Goal: Transaction & Acquisition: Book appointment/travel/reservation

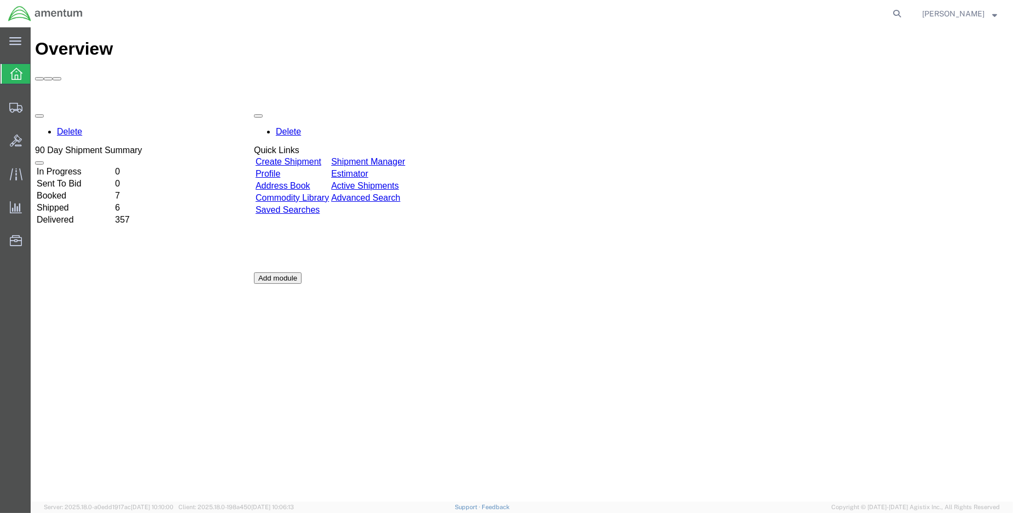
click at [76, 202] on td "Shipped" at bounding box center [74, 207] width 77 height 11
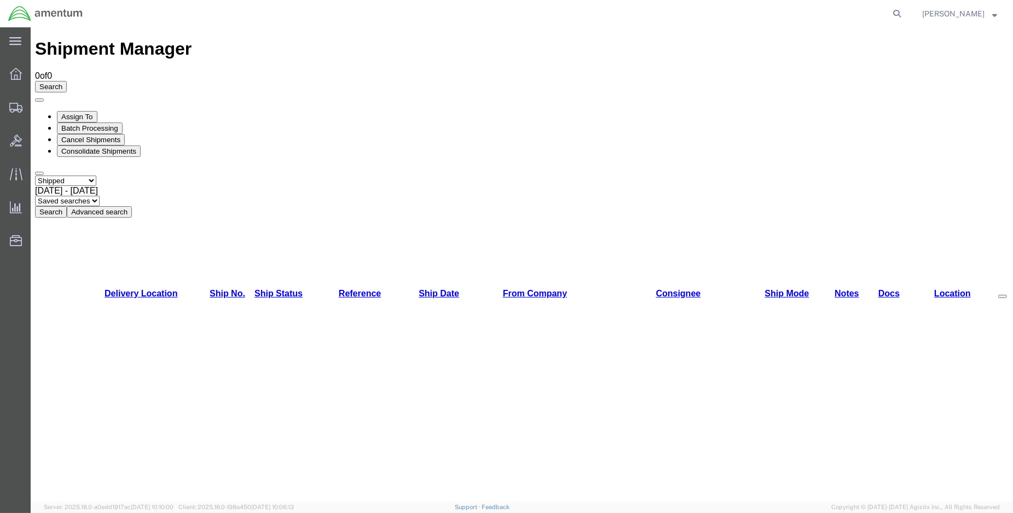
click at [67, 206] on button "Search" at bounding box center [51, 211] width 32 height 11
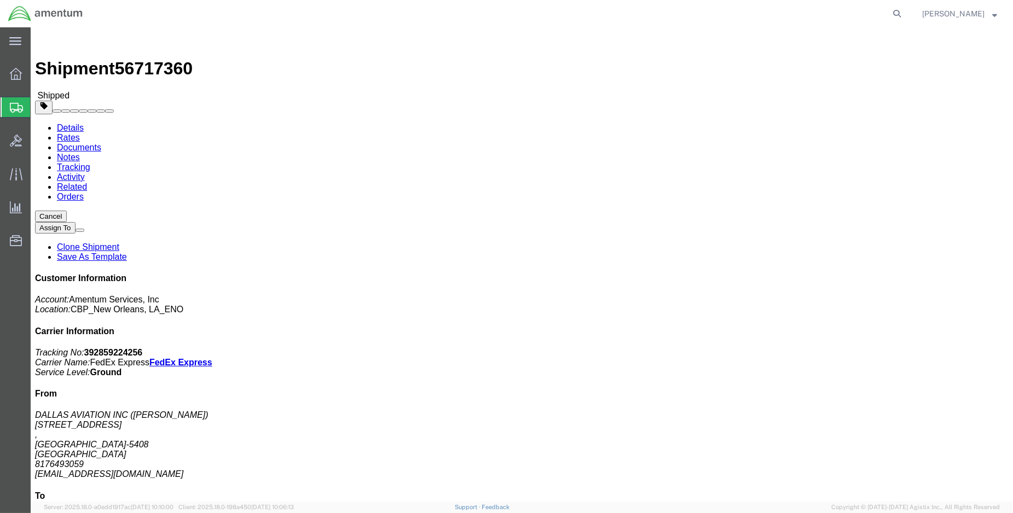
click link "Tracking"
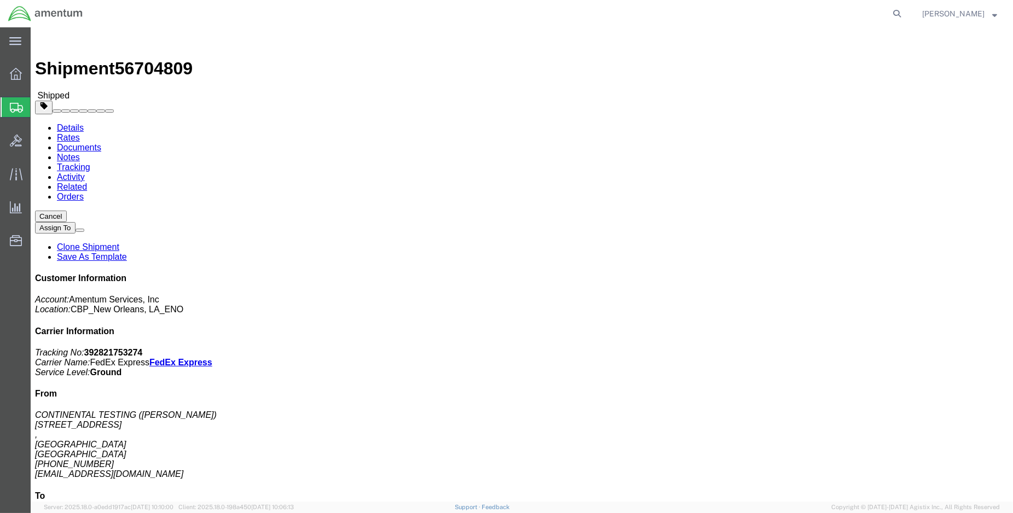
click link "Tracking"
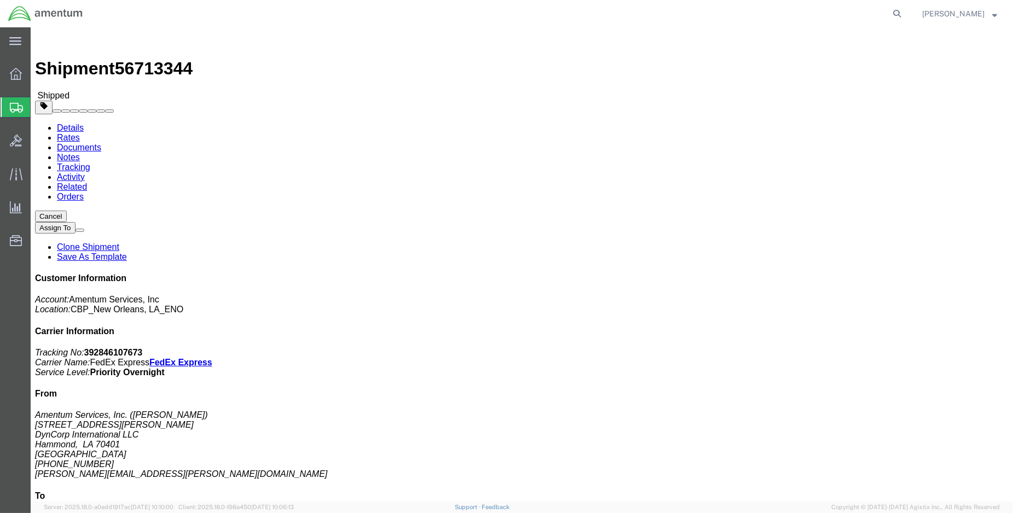
click link "Tracking"
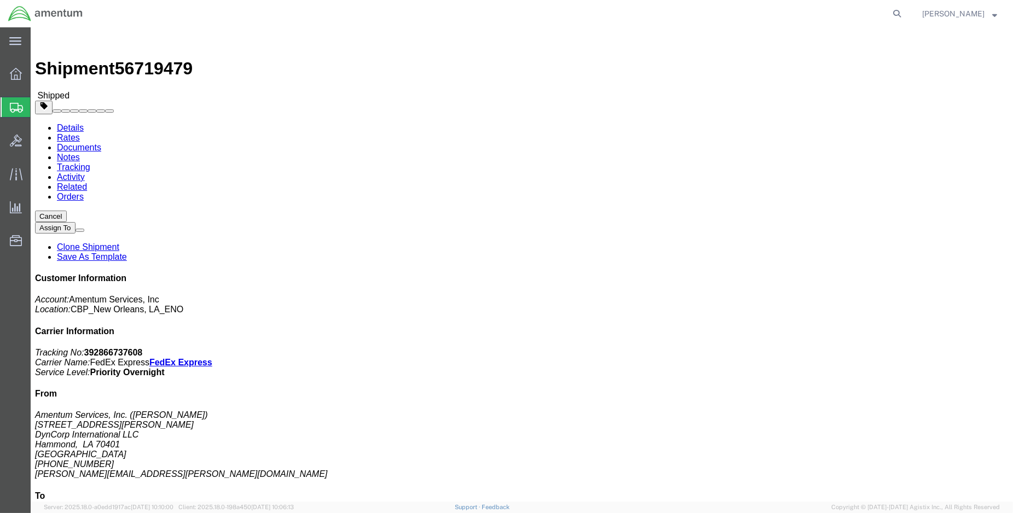
click link "Tracking"
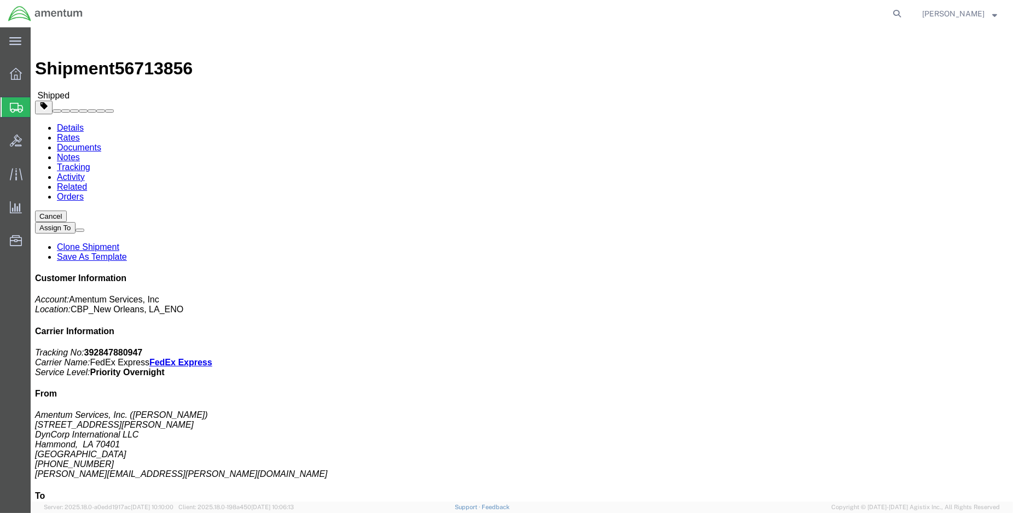
click link "Tracking"
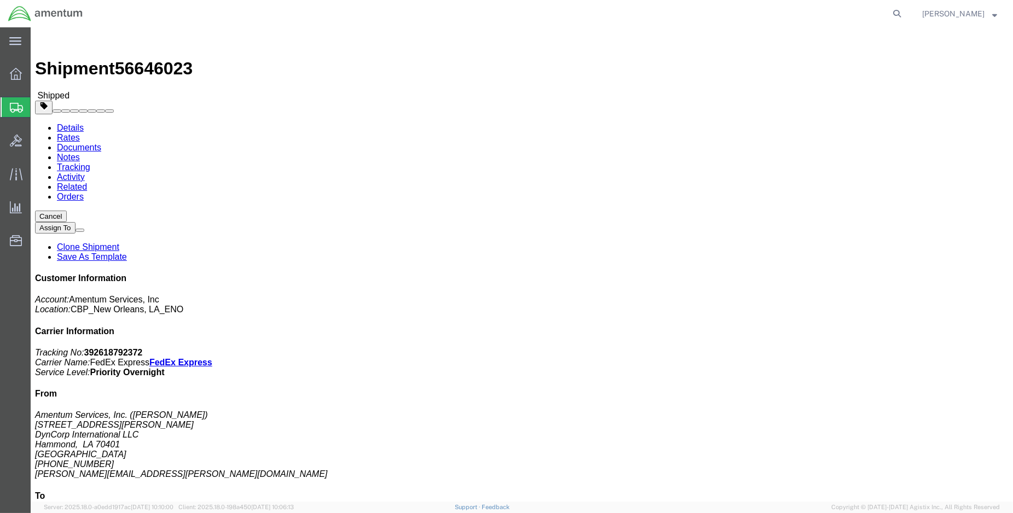
click link "Tracking"
click at [17, 11] on img at bounding box center [45, 13] width 75 height 16
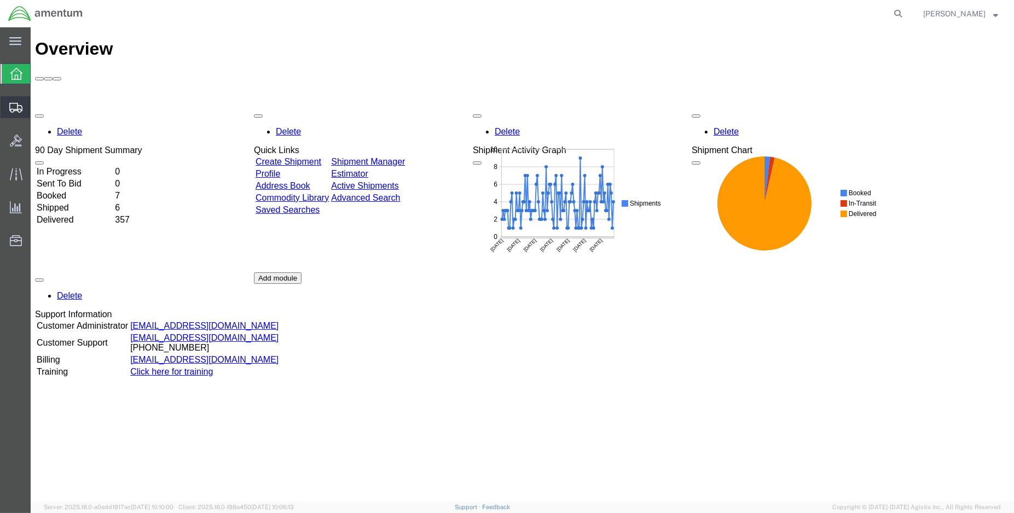
click at [0, 0] on span "Create Shipment" at bounding box center [0, 0] width 0 height 0
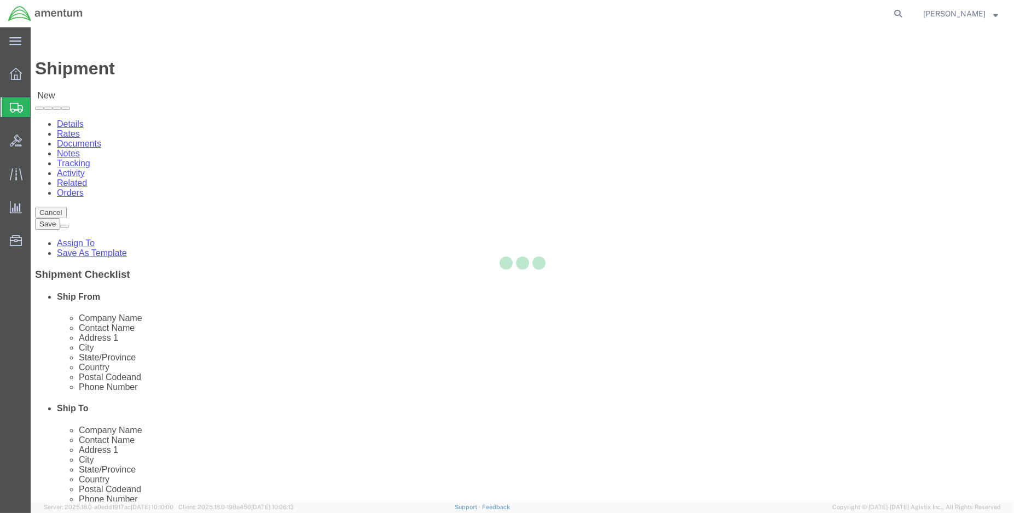
select select
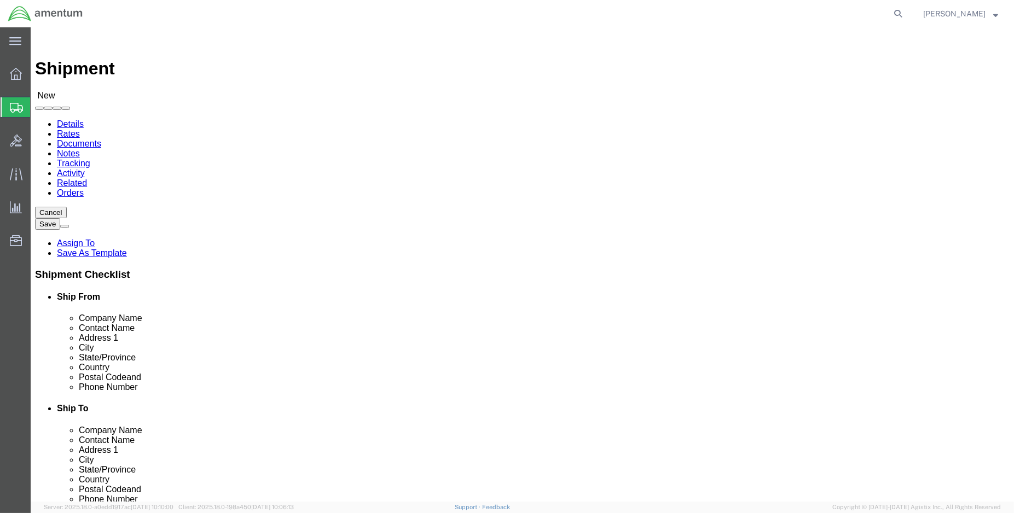
select select "MYPROFILE"
select select "LA"
type input "W"
type input "WSD"
select select "49946"
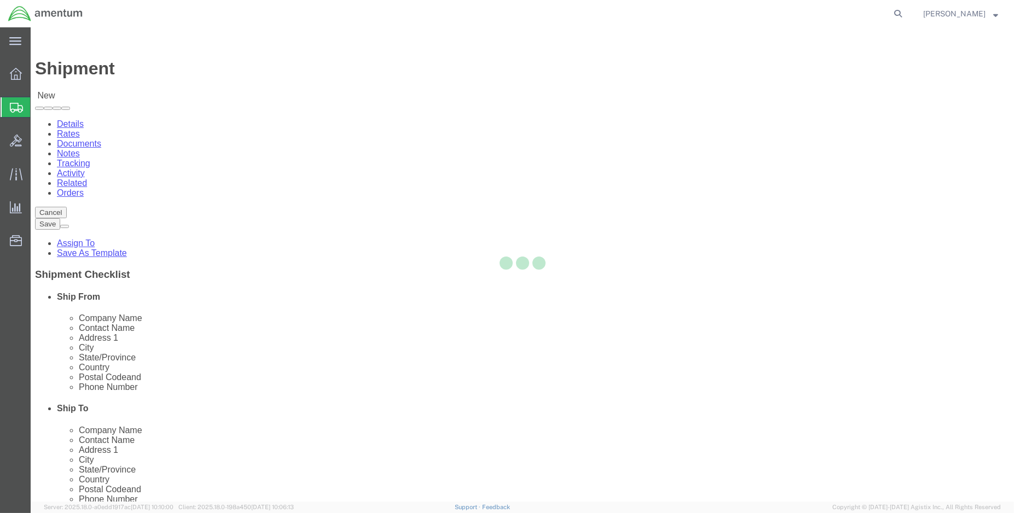
select select "CA"
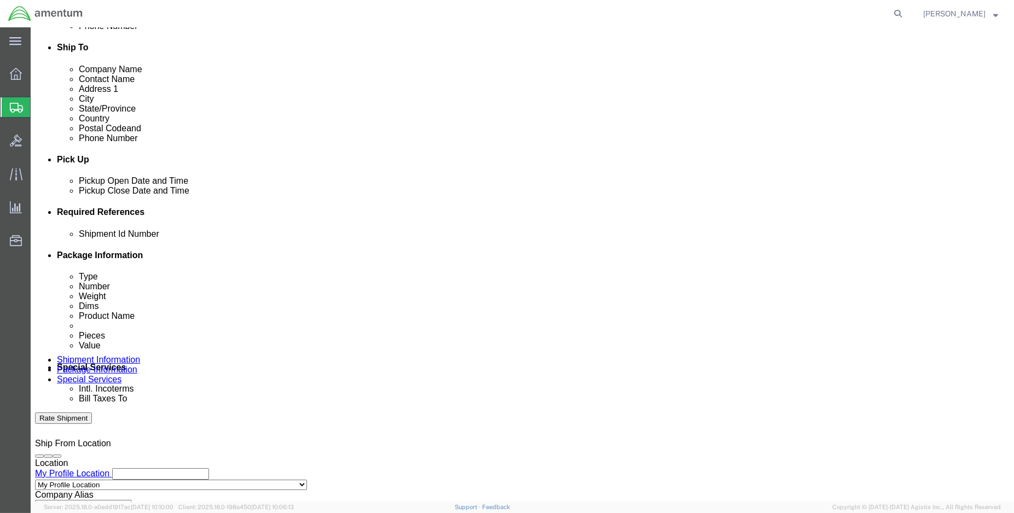
scroll to position [364, 0]
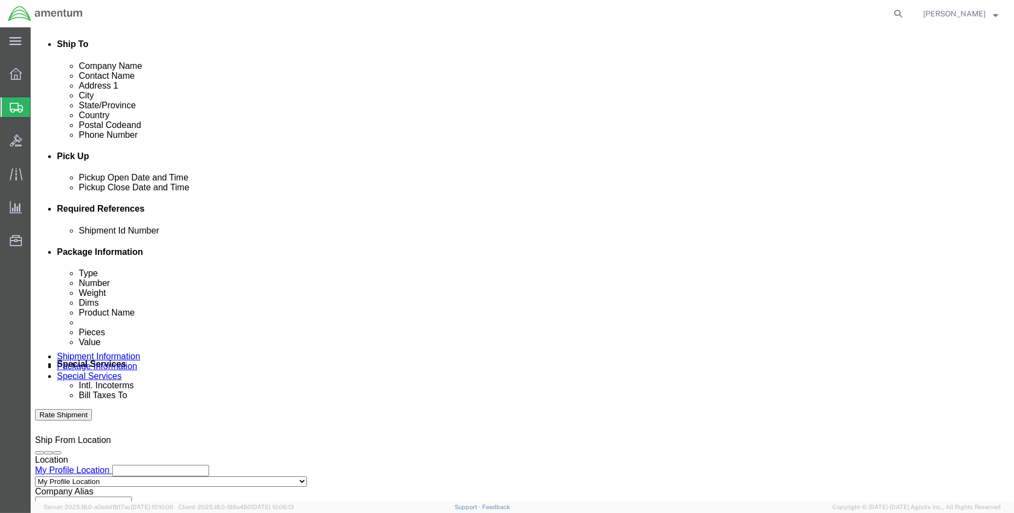
click div "[DATE] 8:00 AM"
type input "1:00 PM"
click button "Apply"
click div "[DATE] 2:00 PM"
type input "3:00 PM"
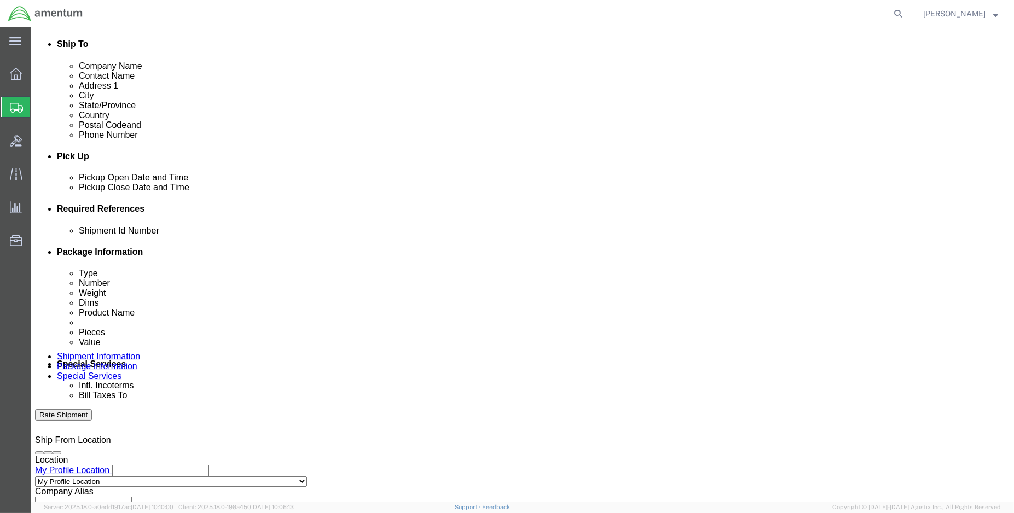
click button "Apply"
click button "Add reference"
click input "text"
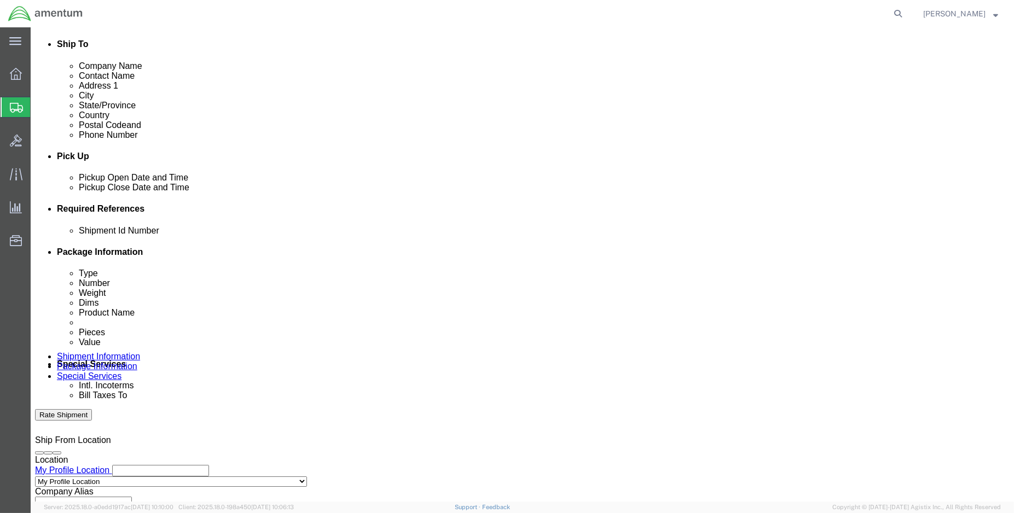
type input "e"
type input "ENO Shipment: 96180"
select select "DEPT"
type input "CBP"
select select "CUSTREF"
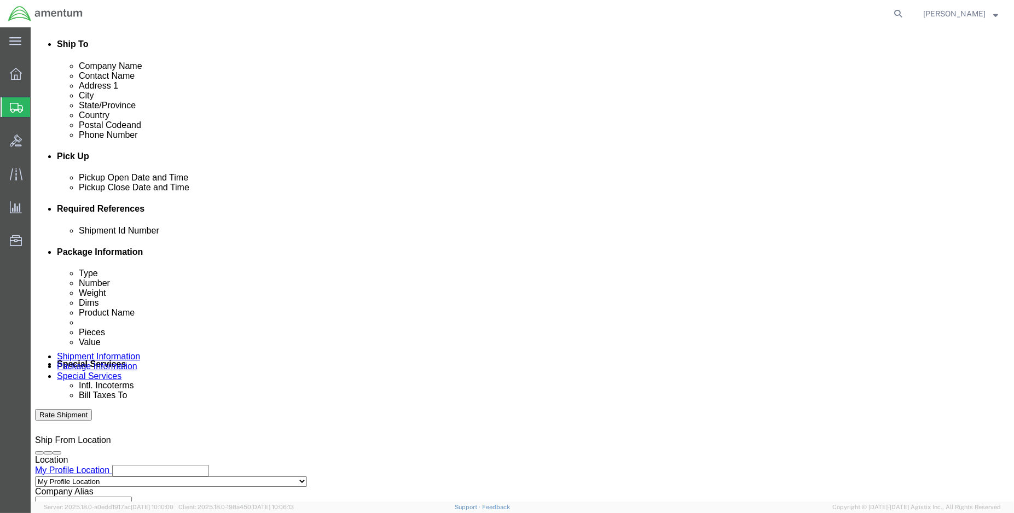
type input "WSD Usage: 328959"
click select "Select Account Type Activity ID Airline Appointment Number ASN Batch Request # …"
select select "PROJNUM"
click select "Select Account Type Activity ID Airline Appointment Number ASN Batch Request # …"
paste input "6118.03.03.2219.000.ENO.0000"
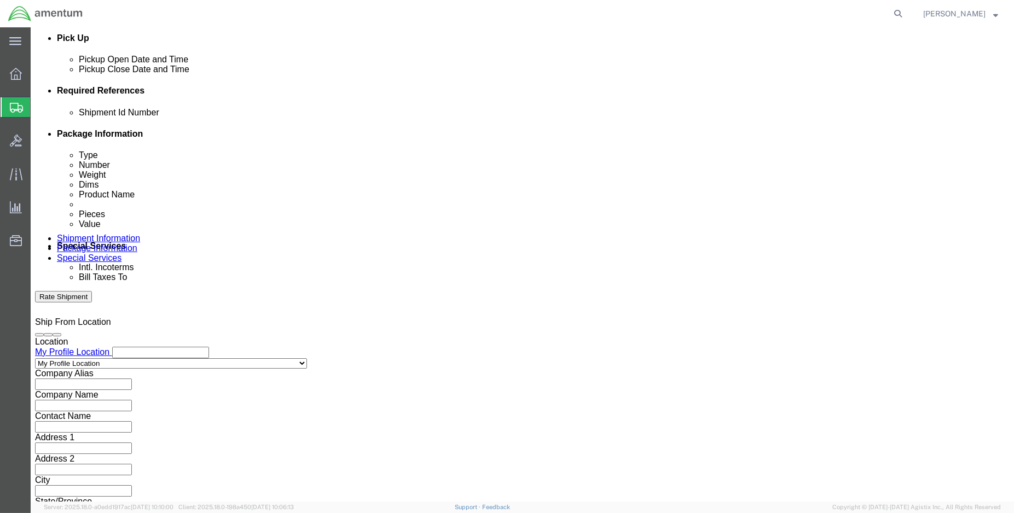
scroll to position [485, 0]
type input "6118.03.03.2219.000.ENO.0000"
click button "Continue"
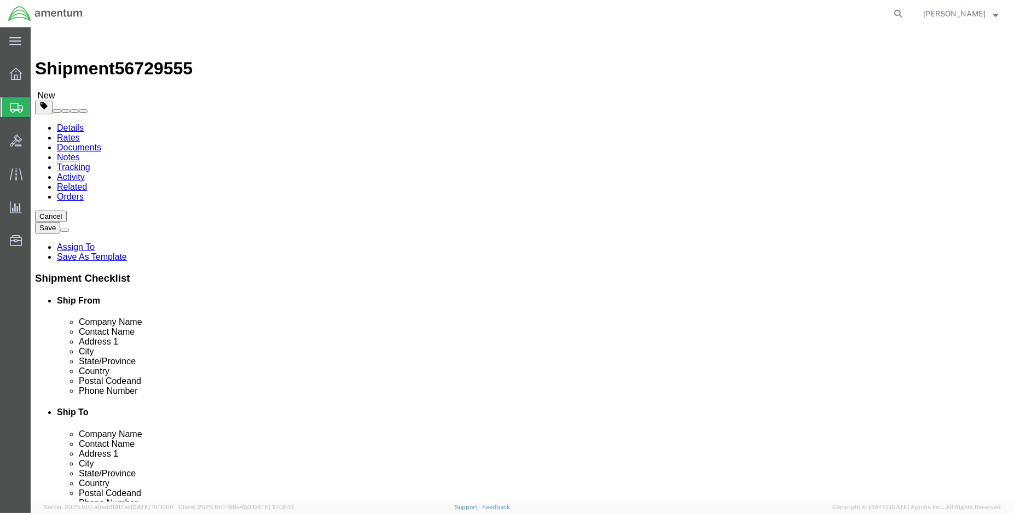
click select "Select BCK Boxes Bale(s) Basket(s) Bolt(s) Bottle(s) Buckets Bulk Bundle(s) Can…"
select select "SBX"
click select "Select BCK Boxes Bale(s) Basket(s) Bolt(s) Bottle(s) Buckets Bulk Bundle(s) Can…"
type input "12.25"
type input "11.00"
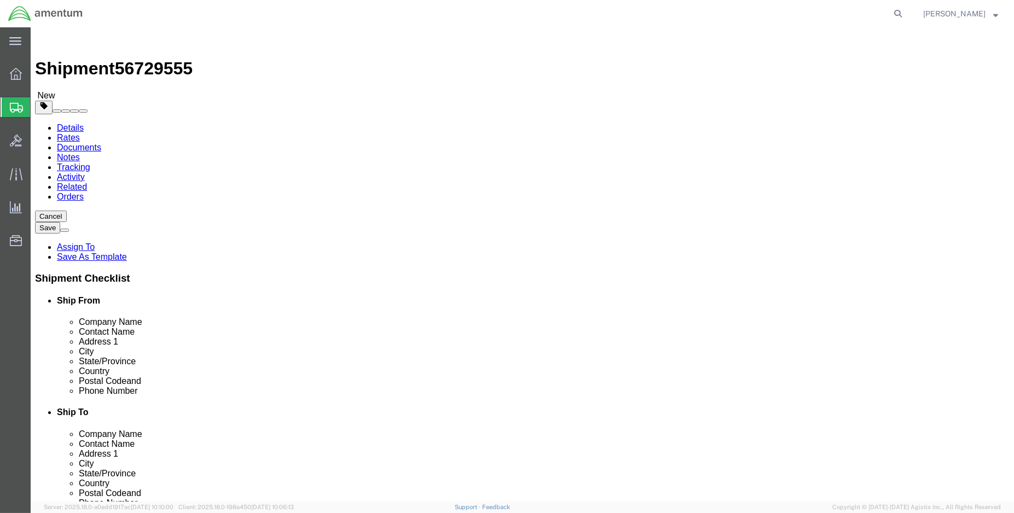
type input "1.50"
drag, startPoint x: 169, startPoint y: 255, endPoint x: 126, endPoint y: 255, distance: 42.1
click div "Weight 0.00 Select kgs lbs Ship. t°"
type input "1.00"
click link "Add Content"
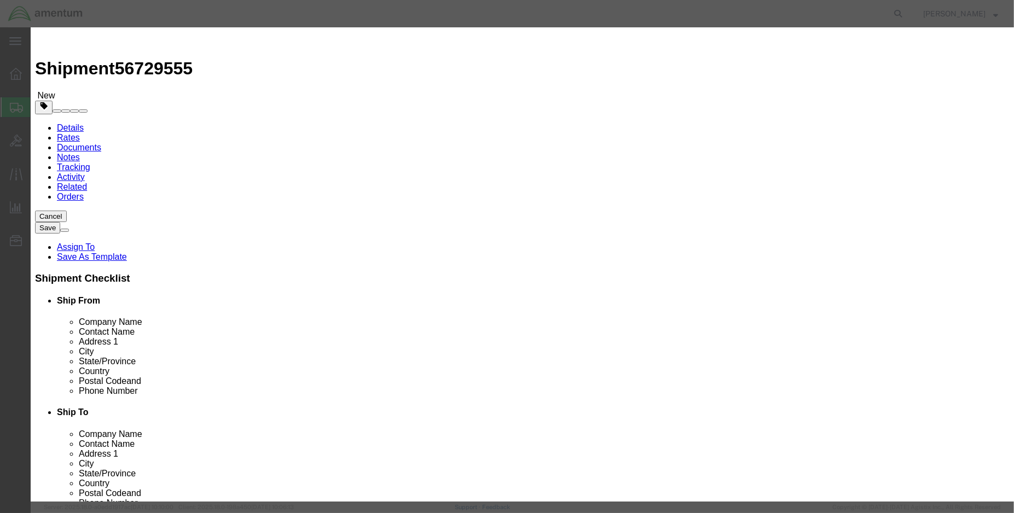
click input "text"
type input "FUEL TRANFER TUBE (PN: 3011155)"
type input "5.00"
type input "1000.00"
select select "USD"
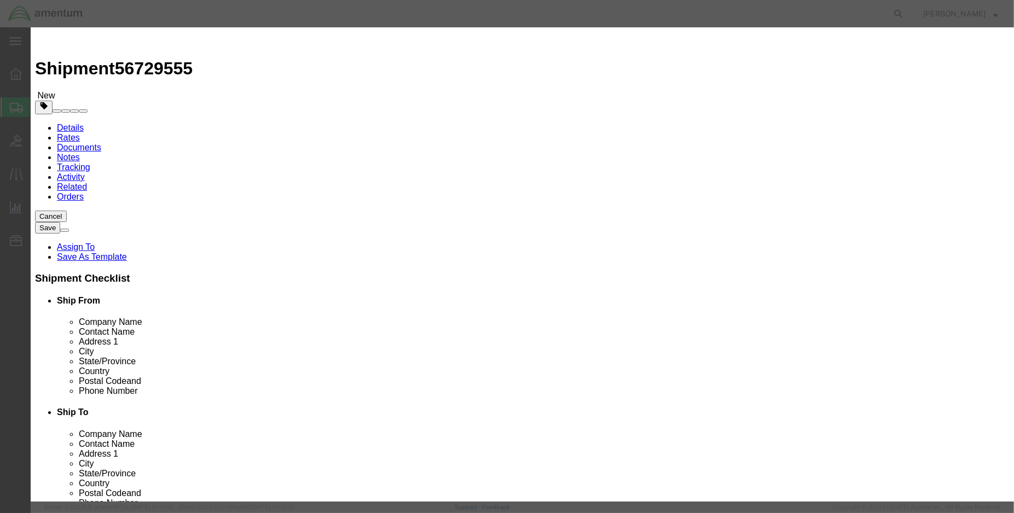
click button "Save & Close"
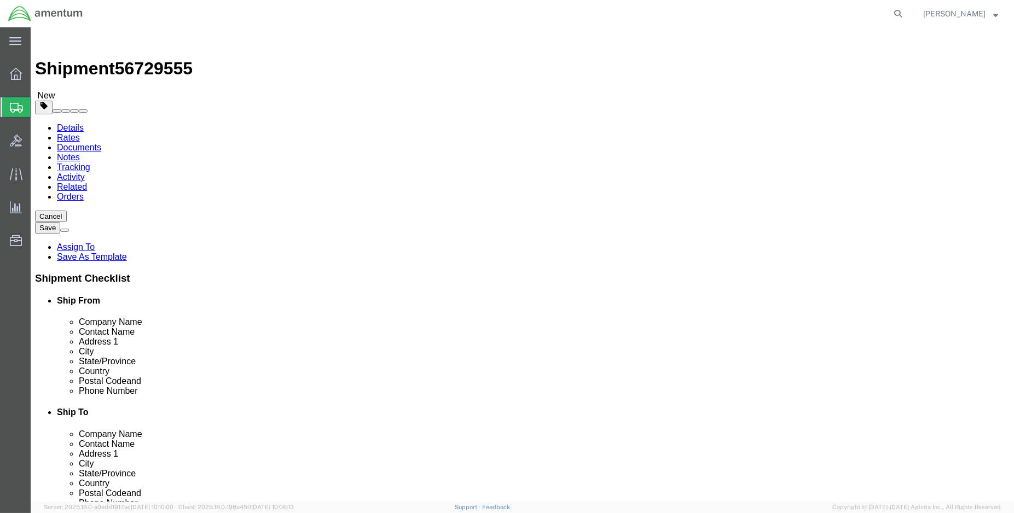
click button "Continue"
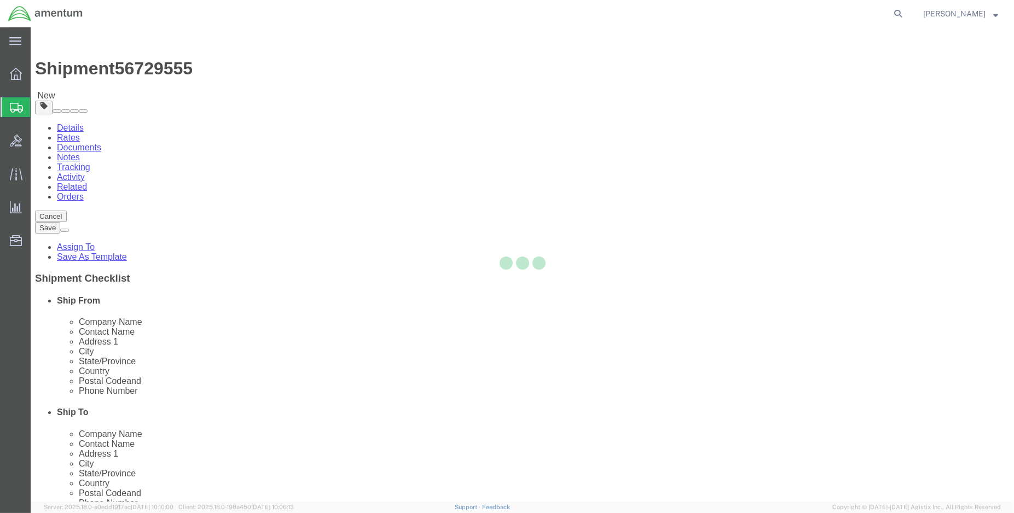
select select
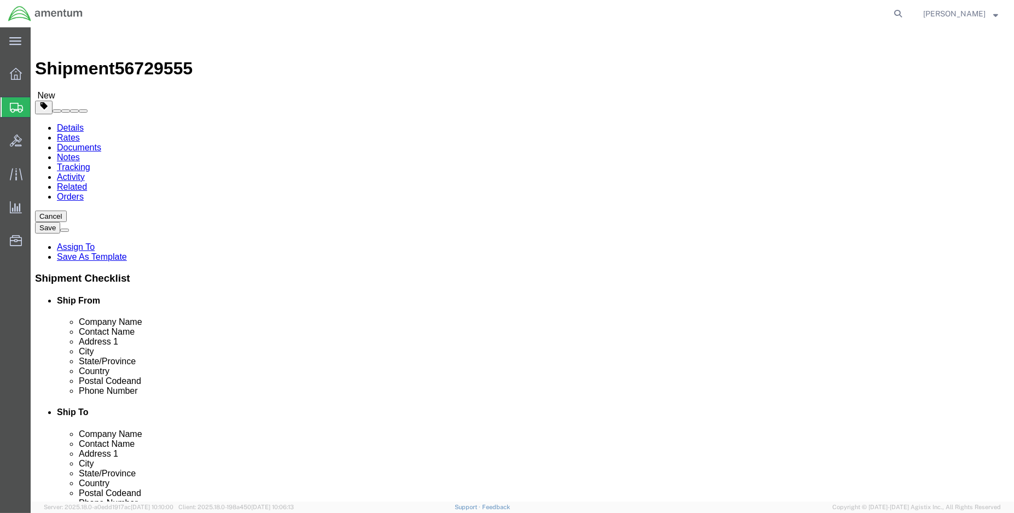
click button "Rate Shipment"
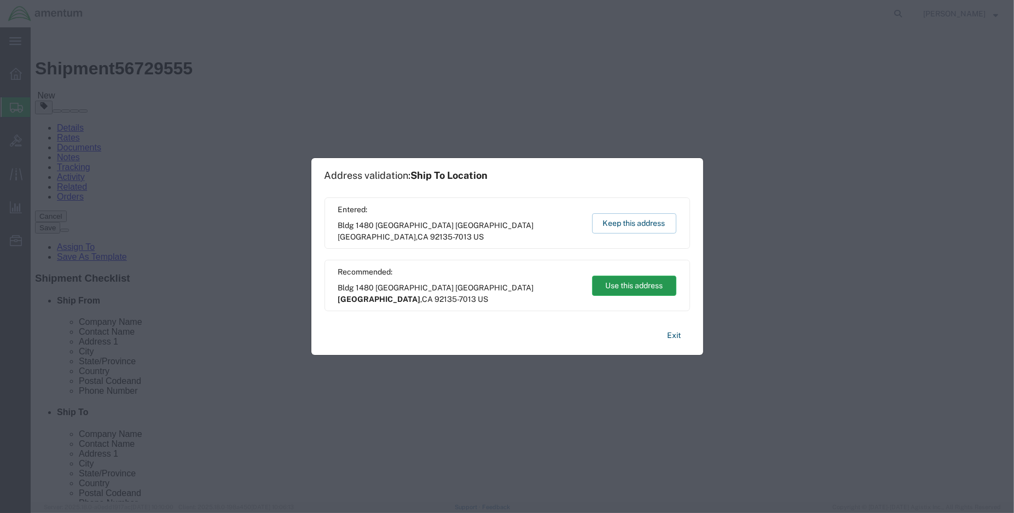
click at [649, 287] on button "Use this address" at bounding box center [634, 286] width 84 height 20
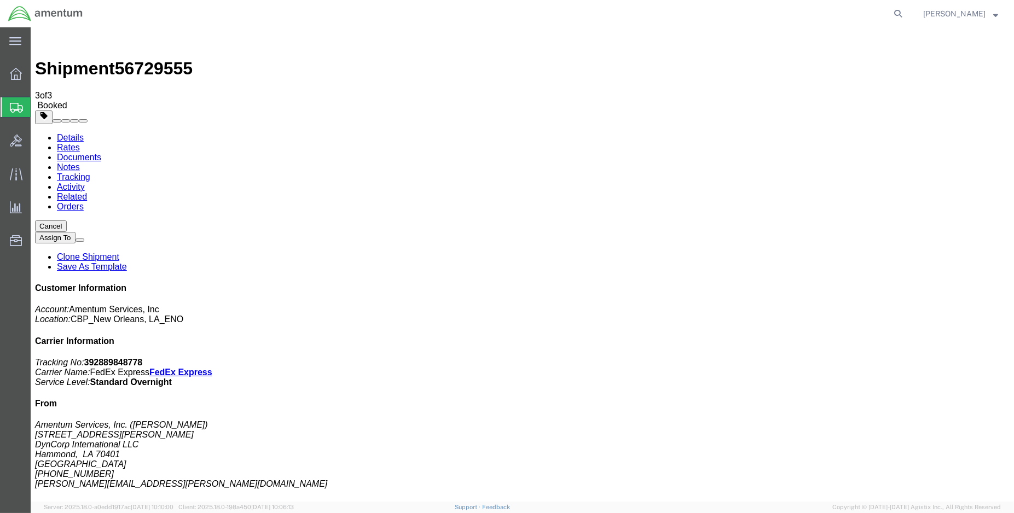
click at [63, 133] on link "Details" at bounding box center [70, 137] width 27 height 9
click link "Schedule pickup request"
drag, startPoint x: 907, startPoint y: 168, endPoint x: 820, endPoint y: 143, distance: 90.4
click p "Tracking No: 392889848778 Carrier Name: FedEx Express FedEx Express Service Lev…"
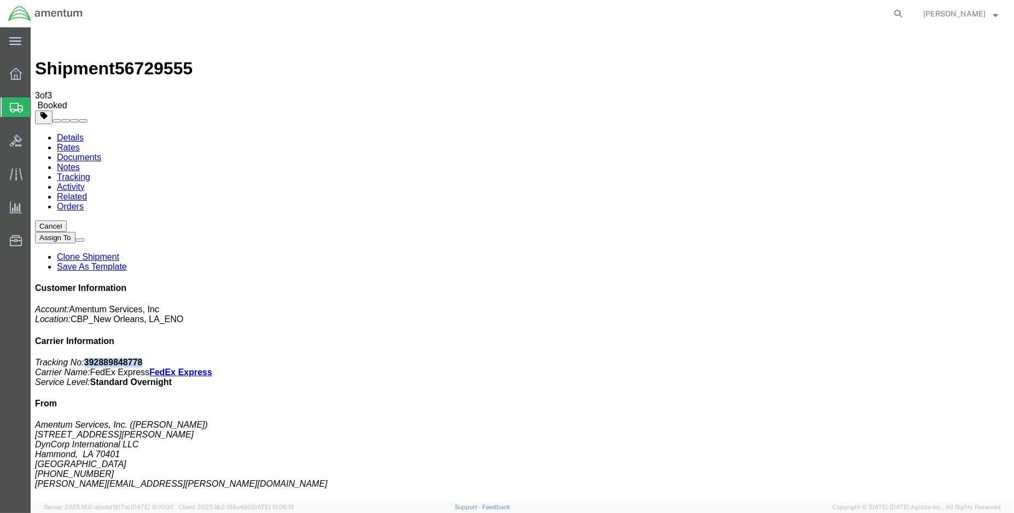
copy b "392889848778"
click at [0, 0] on span "Create Shipment" at bounding box center [0, 0] width 0 height 0
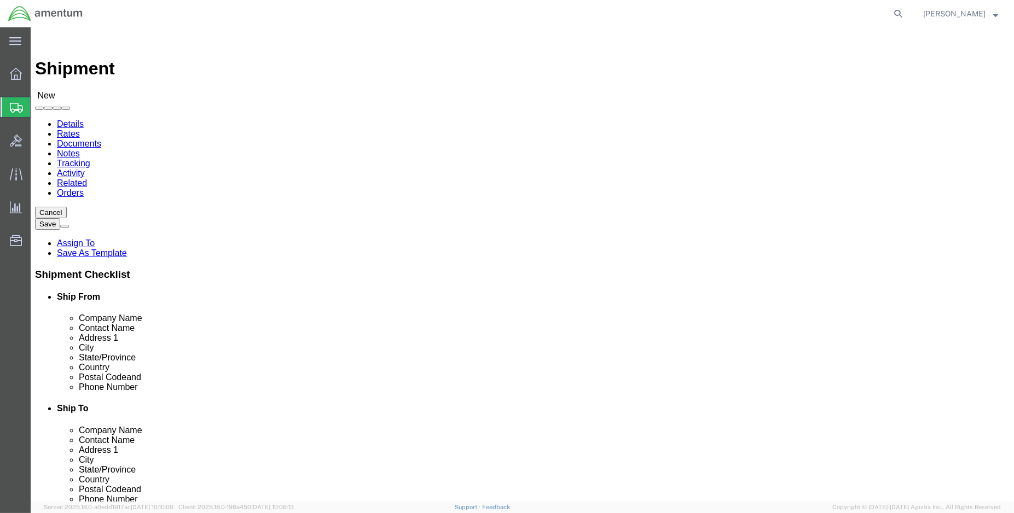
select select "MYPROFILE"
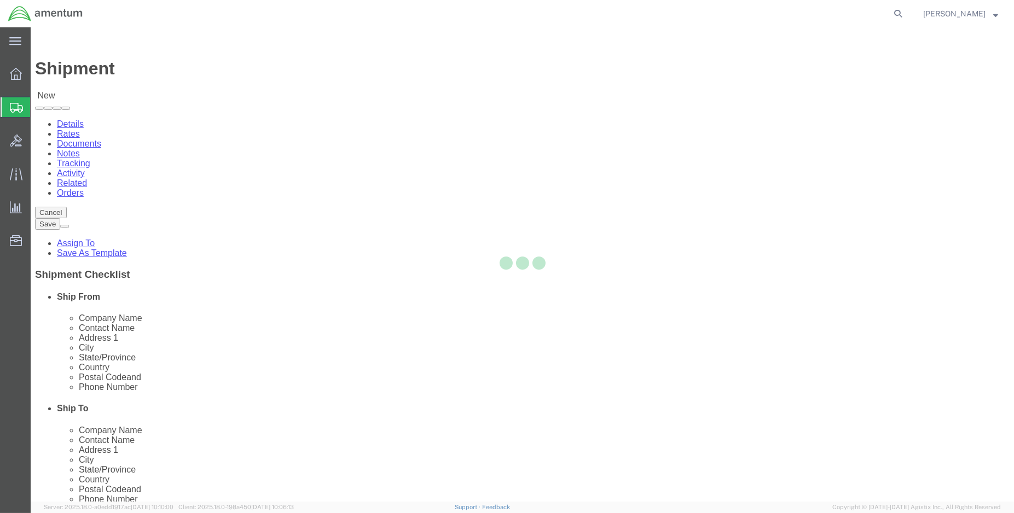
select select "LA"
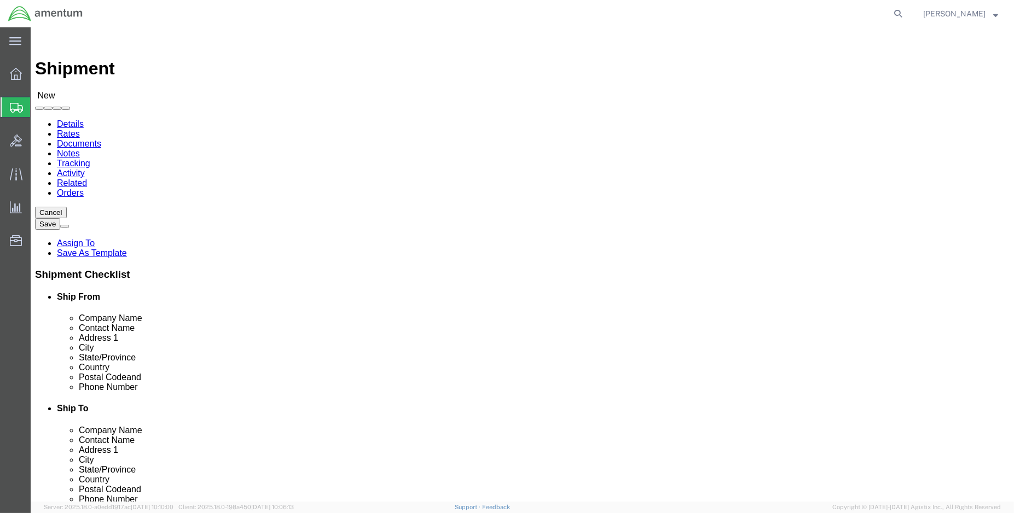
click input "text"
type input "contin"
click p "- CONTINENTAL TESTING - (ATTN: Calibration) [STREET_ADDRESS]"
select select "OH"
drag, startPoint x: 630, startPoint y: 204, endPoint x: 512, endPoint y: 213, distance: 118.5
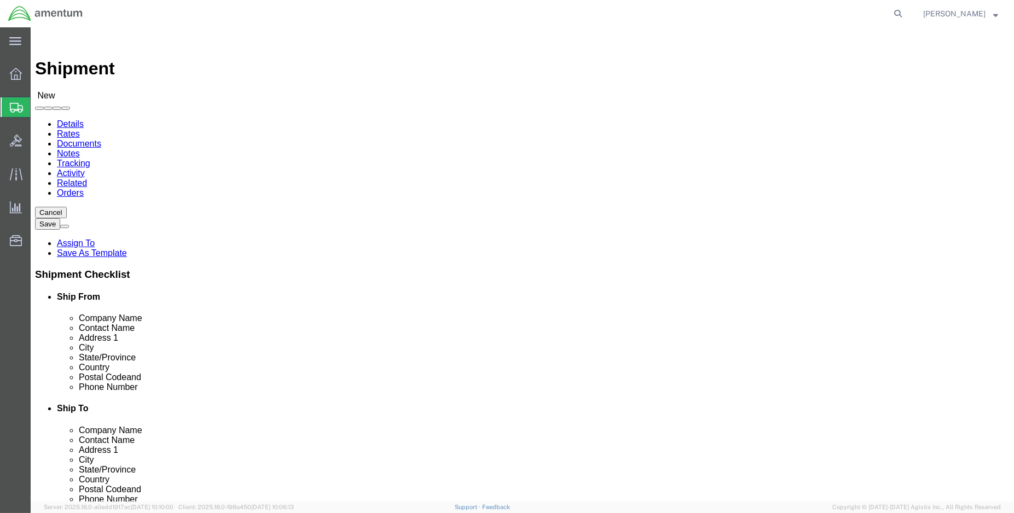
click div "Location Select Select My Profile Location [PHONE_NUMBER] [PHONE_NUMBER] [PHONE…"
type input "CONTINENTAL TESTING"
type input "contin"
click p "- Continental Testing - ([PERSON_NAME]) [STREET_ADDRESS]"
select select "OH"
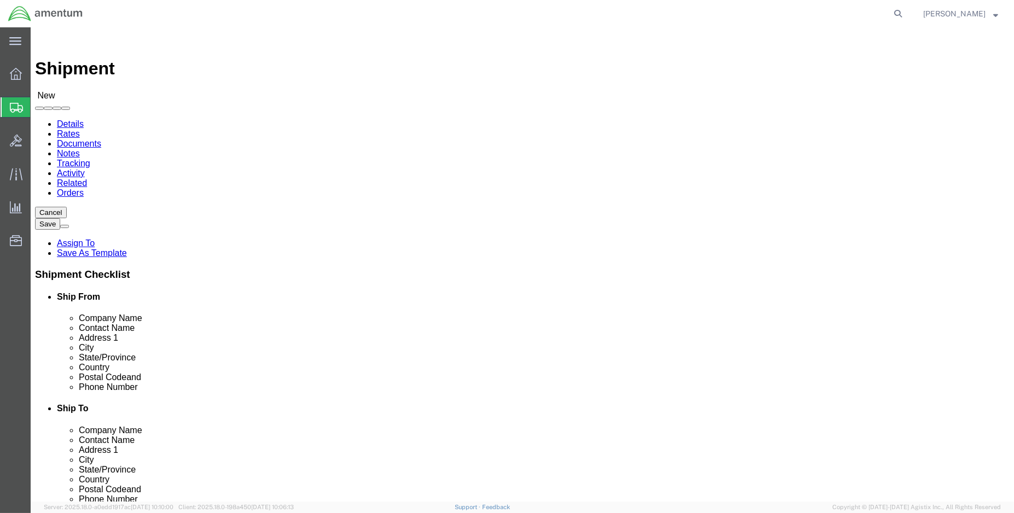
type input "Continental Testing"
drag, startPoint x: 624, startPoint y: 220, endPoint x: 516, endPoint y: 232, distance: 108.4
click div
type input "[PERSON_NAME]"
click input "[PERSON_NAME]"
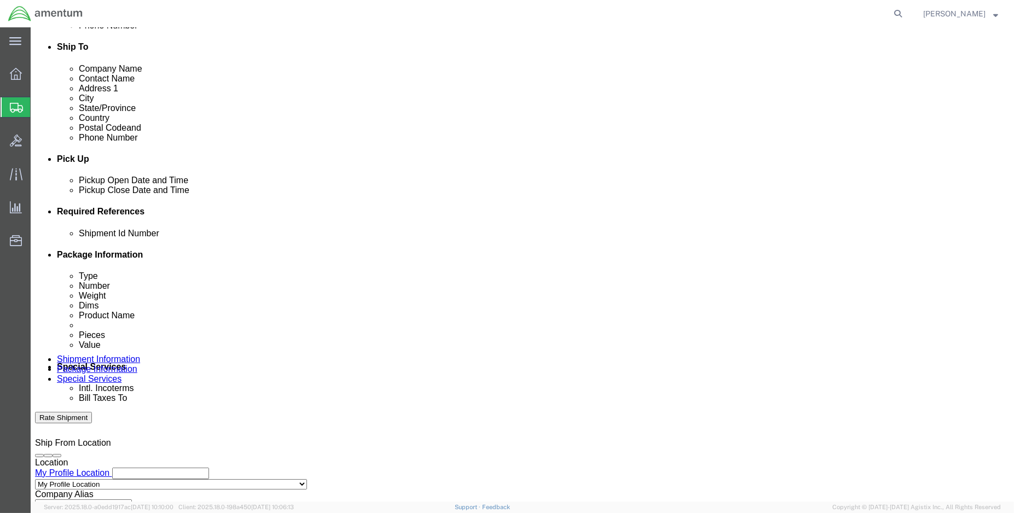
scroll to position [364, 0]
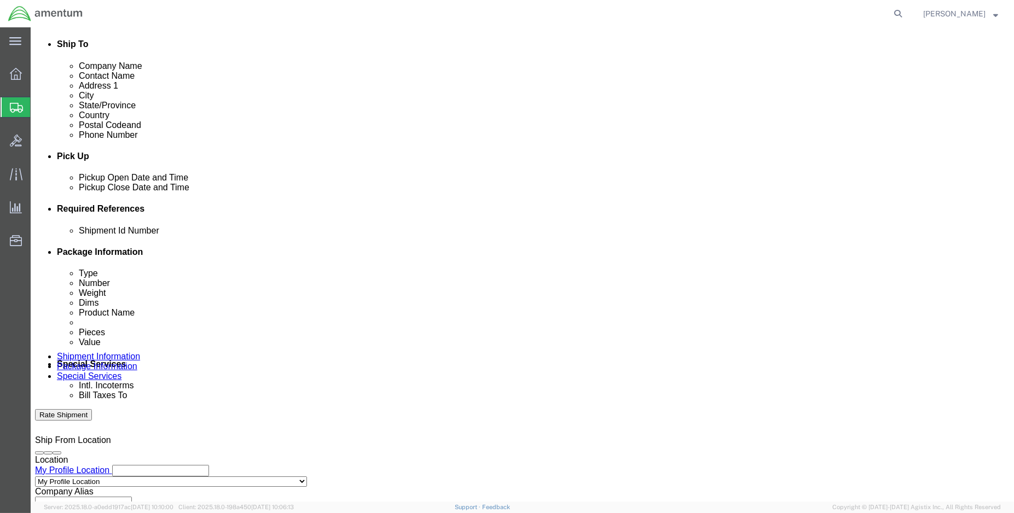
type input "[PERSON_NAME]"
click div "[DATE] 9:00 AM"
type input "13:00 AM"
click button "Apply"
click div "[DATE] 2:00 PM"
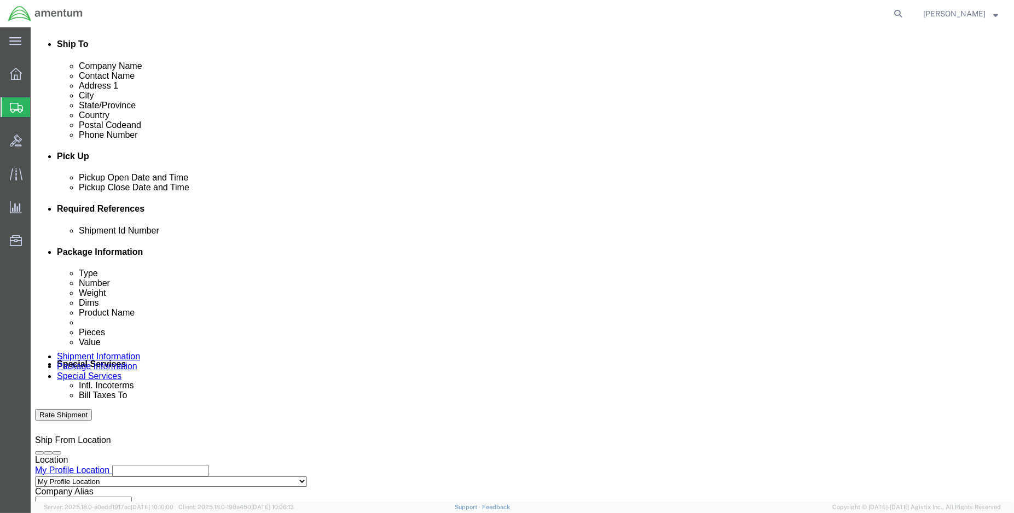
type input "15:00 PM"
click button "Apply"
click button "Add reference"
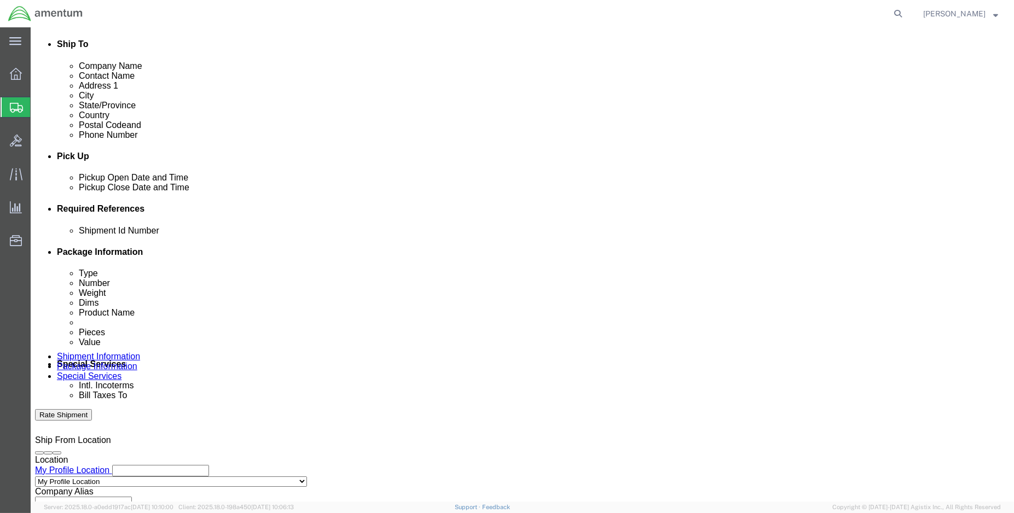
click input "text"
type input "C"
type input "ENO shipment: [DATE] PMEL"
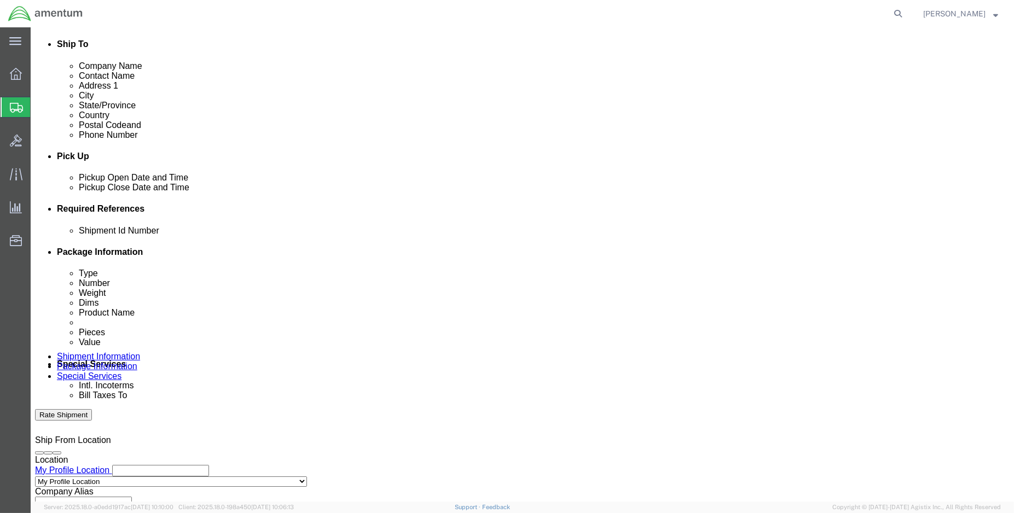
select select "DEPT"
type input "CBP"
select select "CUSTREF"
type input "CBP0041760"
click select "Select Account Type Activity ID Airline Appointment Number ASN Batch Request # …"
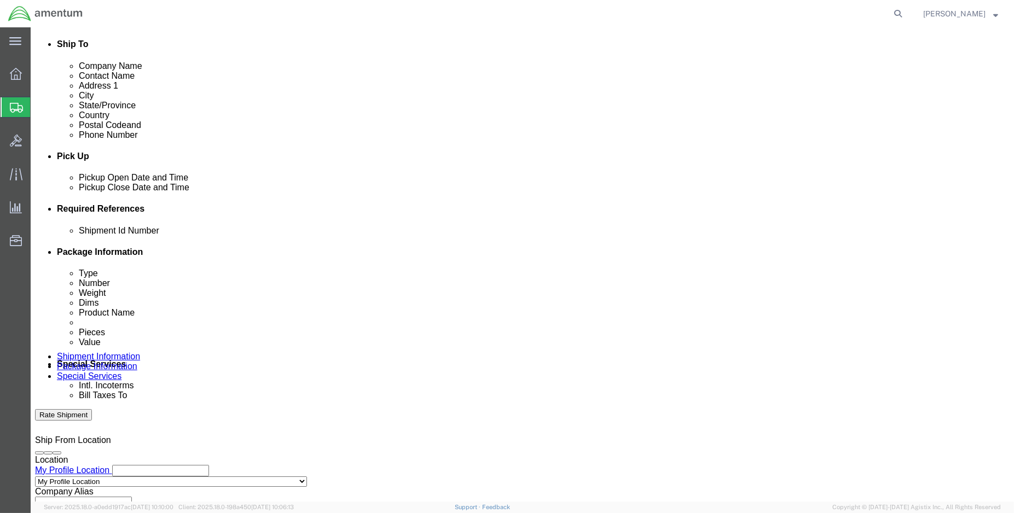
select select "PROJNUM"
click select "Select Account Type Activity ID Airline Appointment Number ASN Batch Request # …"
drag, startPoint x: 171, startPoint y: 340, endPoint x: 164, endPoint y: 328, distance: 13.5
paste input "6118.03.03.2219.000.ENO.0000"
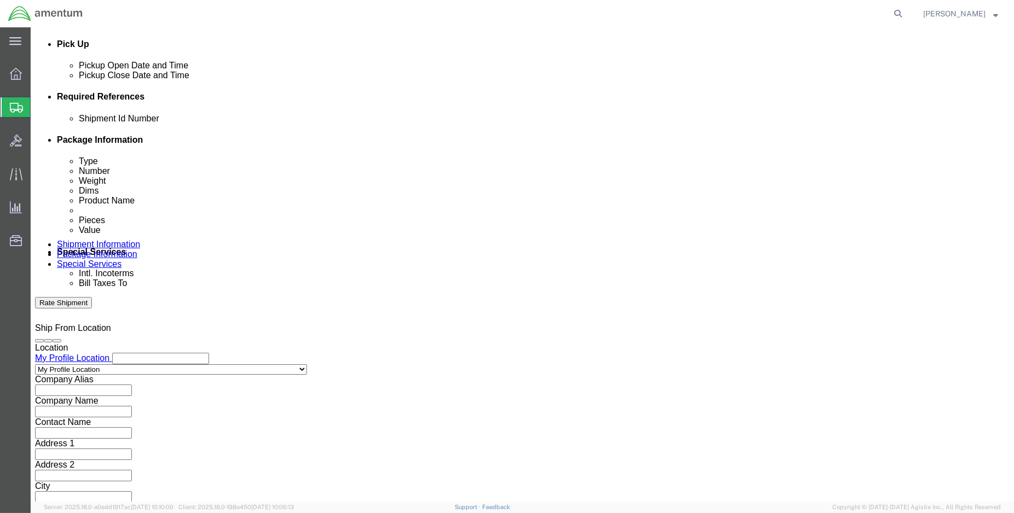
scroll to position [485, 0]
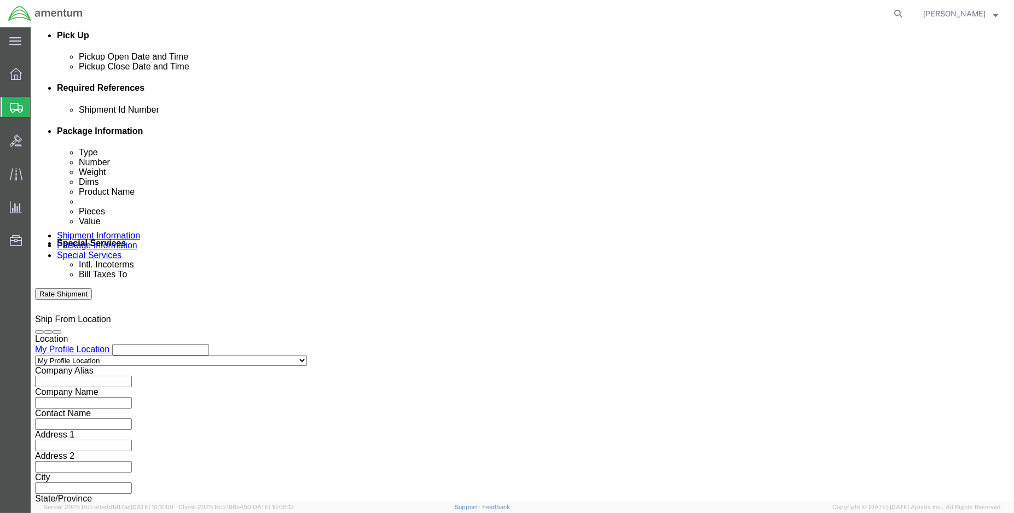
type input "6118.03.03.2219.000.ENO.0000"
click button "Continue"
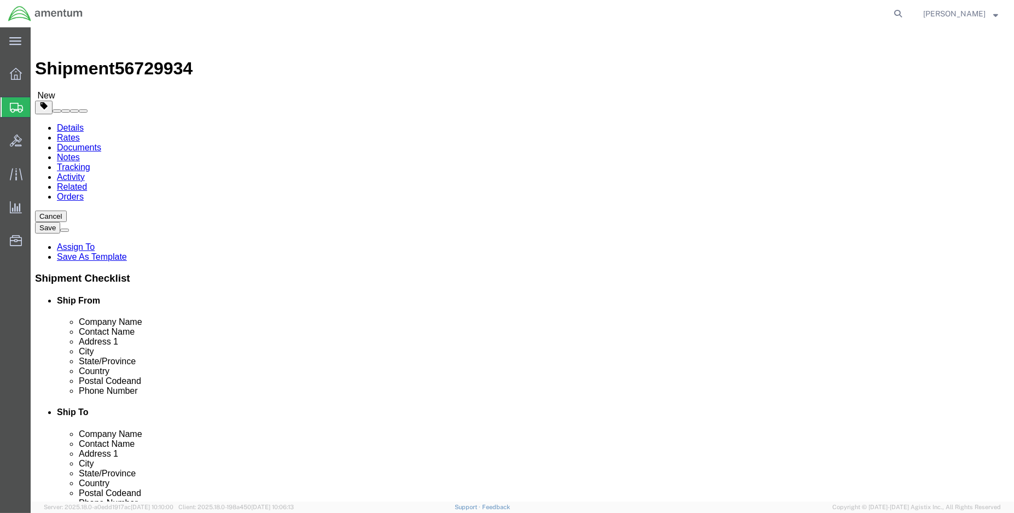
click input "text"
click select "Select BCK Boxes Bale(s) Basket(s) Bolt(s) Bottle(s) Buckets Bulk Bundle(s) Can…"
select select "MBX"
click select "Select BCK Boxes Bale(s) Basket(s) Bolt(s) Bottle(s) Buckets Bulk Bundle(s) Can…"
type input "13.00"
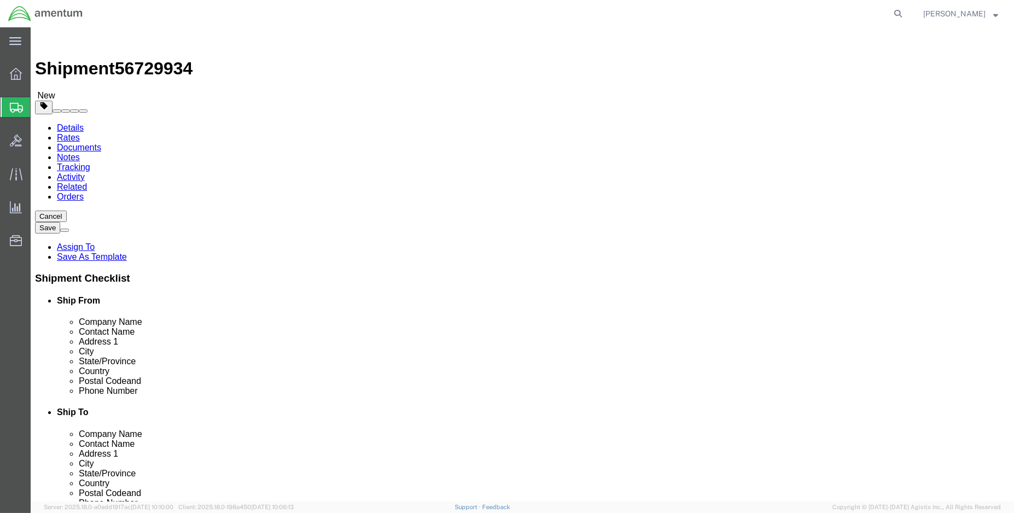
type input "11.50"
type input "2.50"
drag, startPoint x: 149, startPoint y: 254, endPoint x: 111, endPoint y: 259, distance: 38.1
click div "Weight 0.00 Select kgs lbs Ship. t°"
type input "3.00"
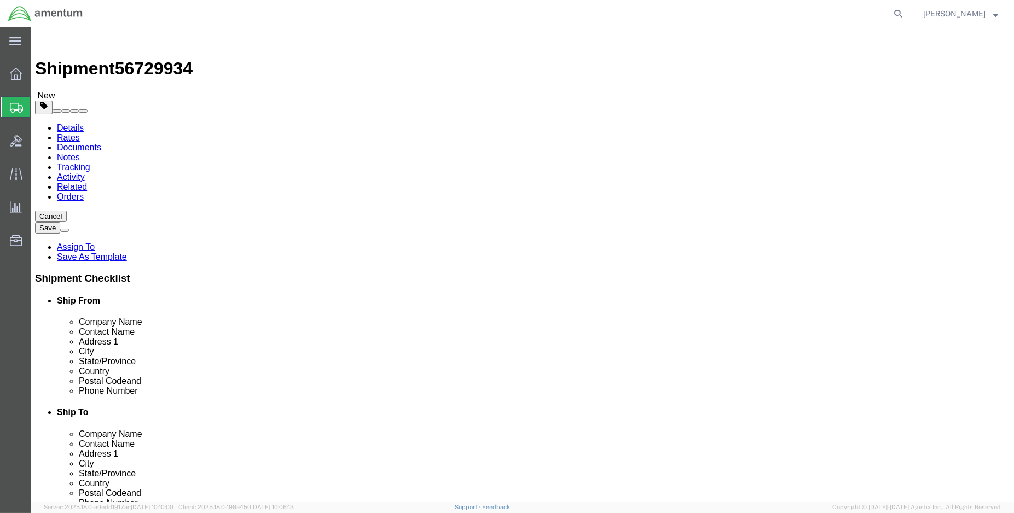
click link "Add Content"
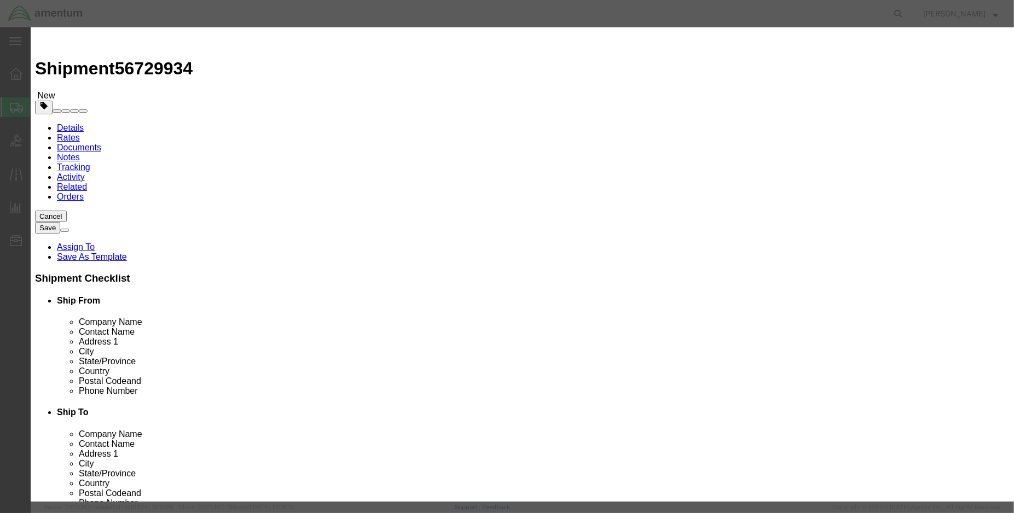
click input "text"
type input "e"
type input "ENO [DATE] PMEL DUE (2 ITEMS)"
type input "2.00"
type input "500.00"
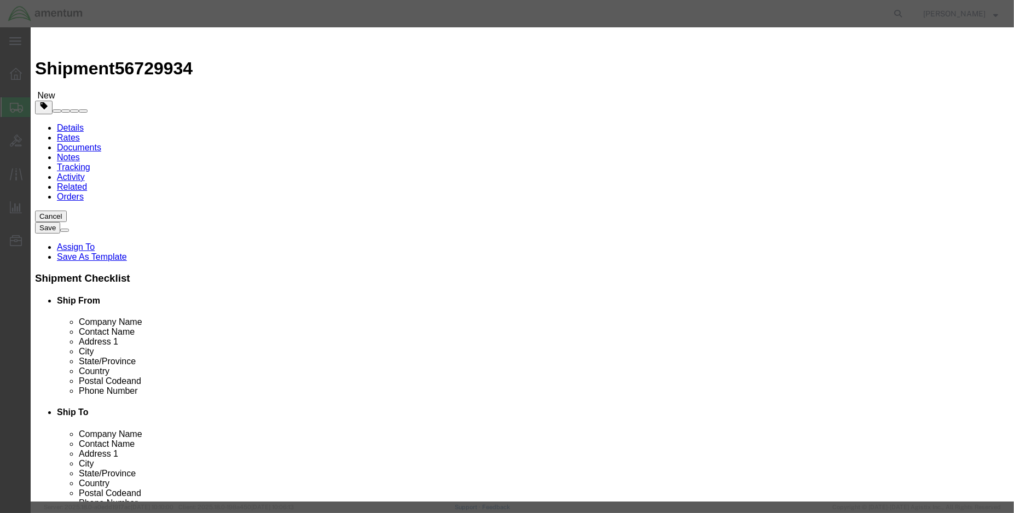
select select "USD"
click input "text"
type input "NO02170 / 206289"
click button "Save & Close"
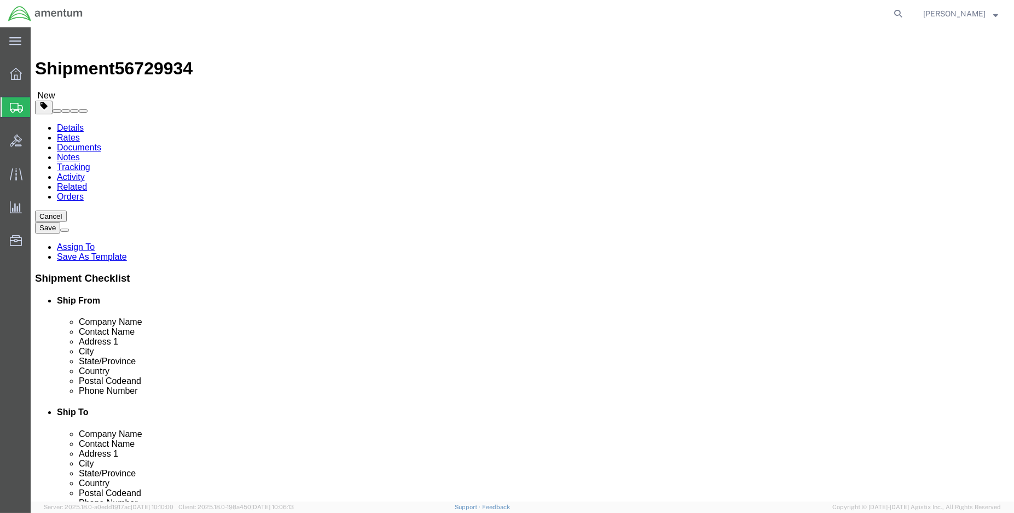
click button "Rate Shipment"
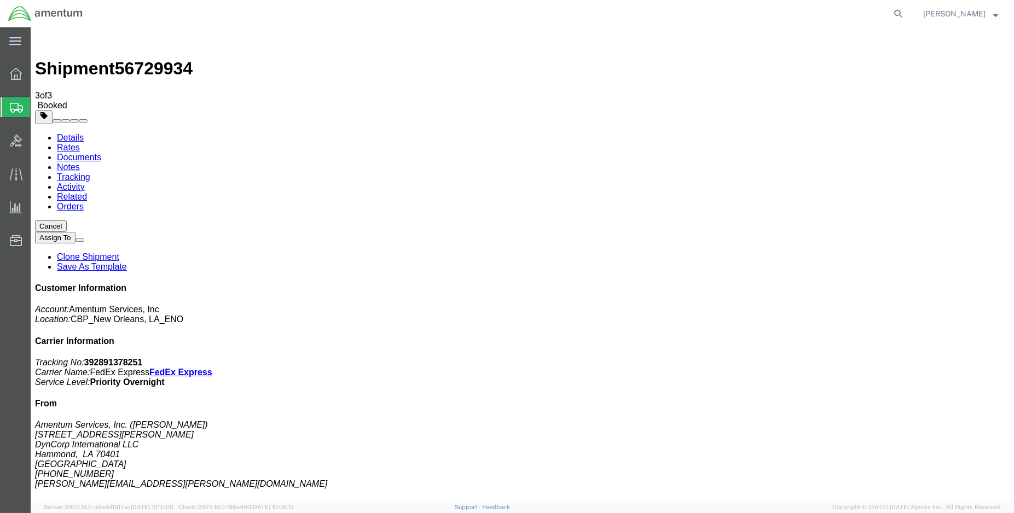
click at [67, 133] on link "Details" at bounding box center [70, 137] width 27 height 9
click link "Schedule pickup request"
click at [22, 16] on img at bounding box center [45, 13] width 75 height 16
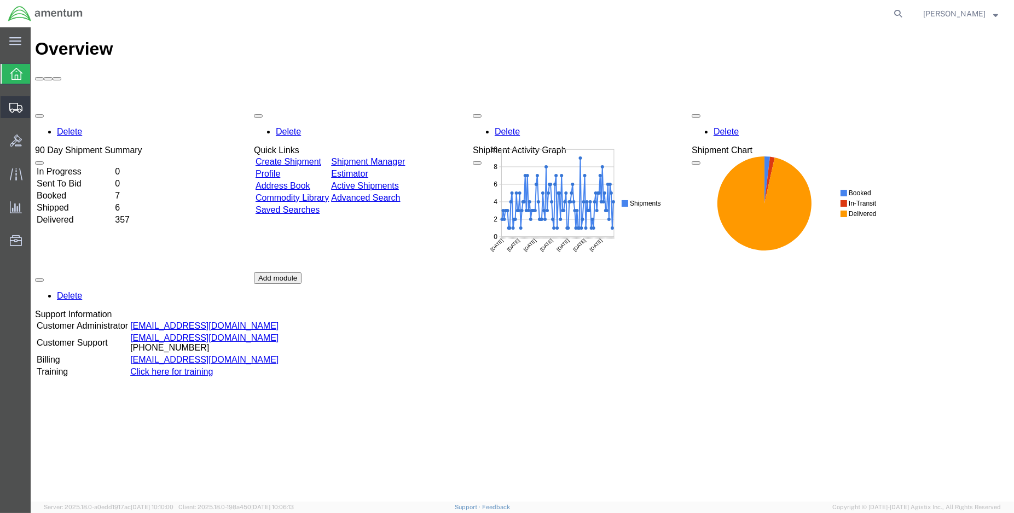
click at [0, 0] on span "Create Shipment" at bounding box center [0, 0] width 0 height 0
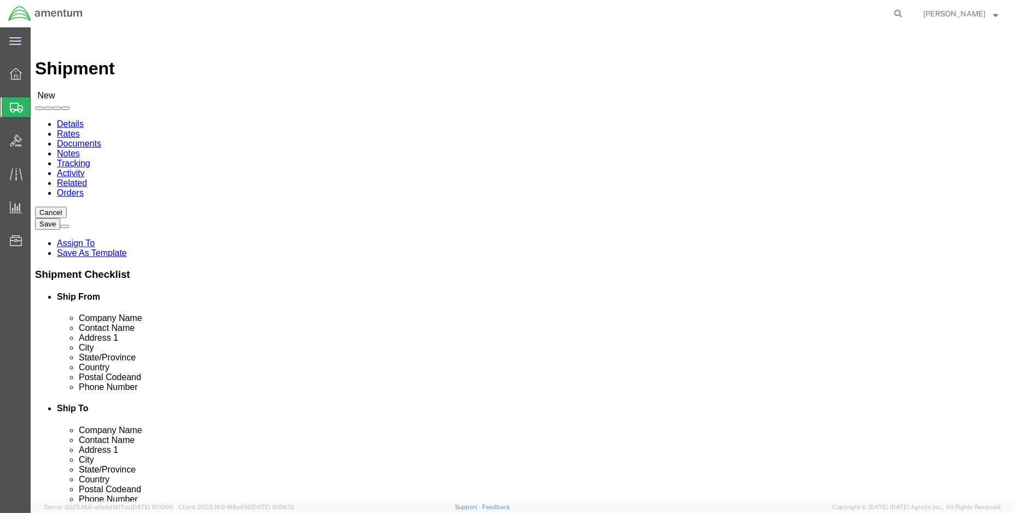
select select "MYPROFILE"
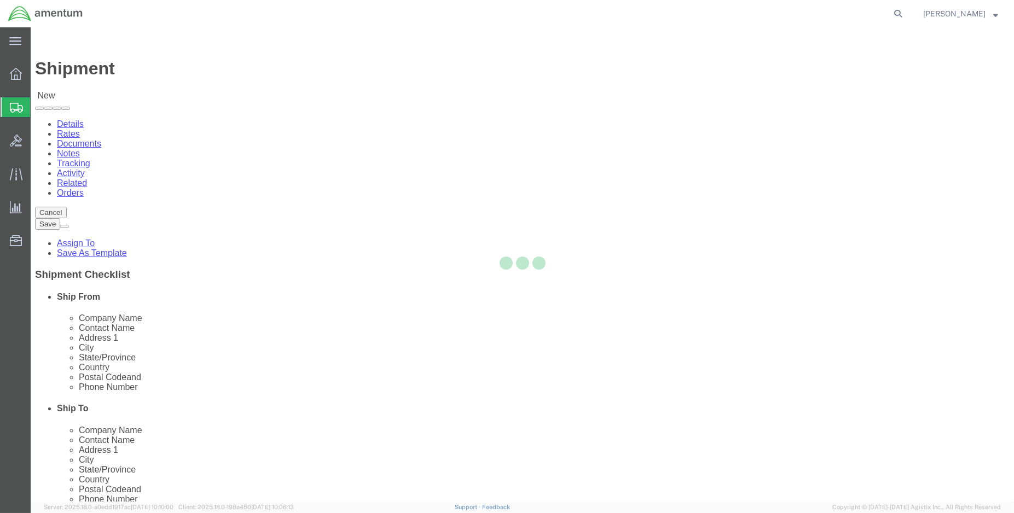
select select "LA"
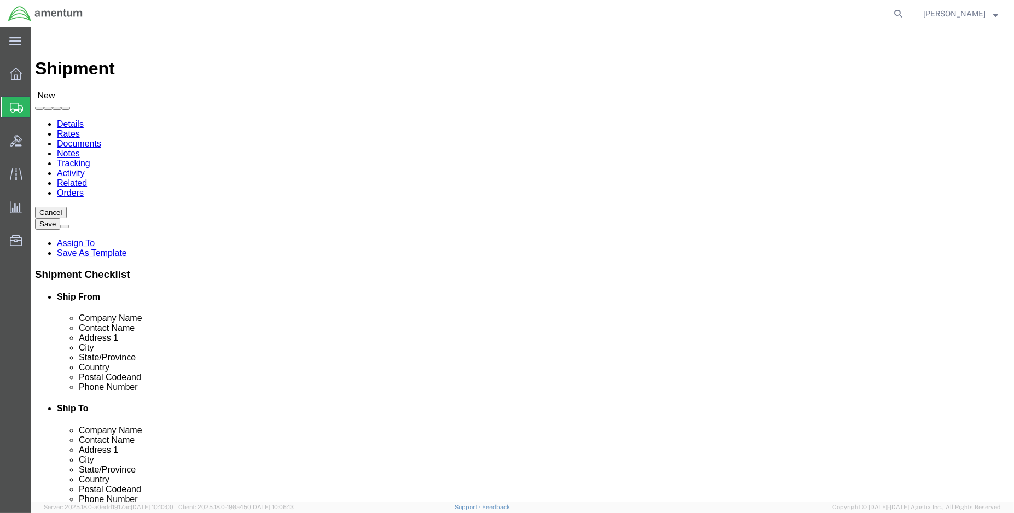
type input "emi"
select select "49931"
select select "FL"
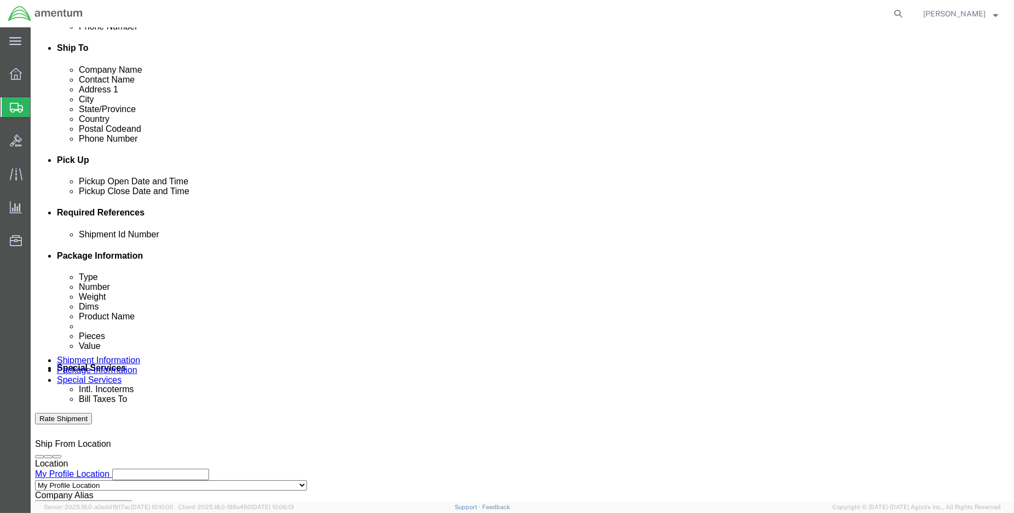
scroll to position [364, 0]
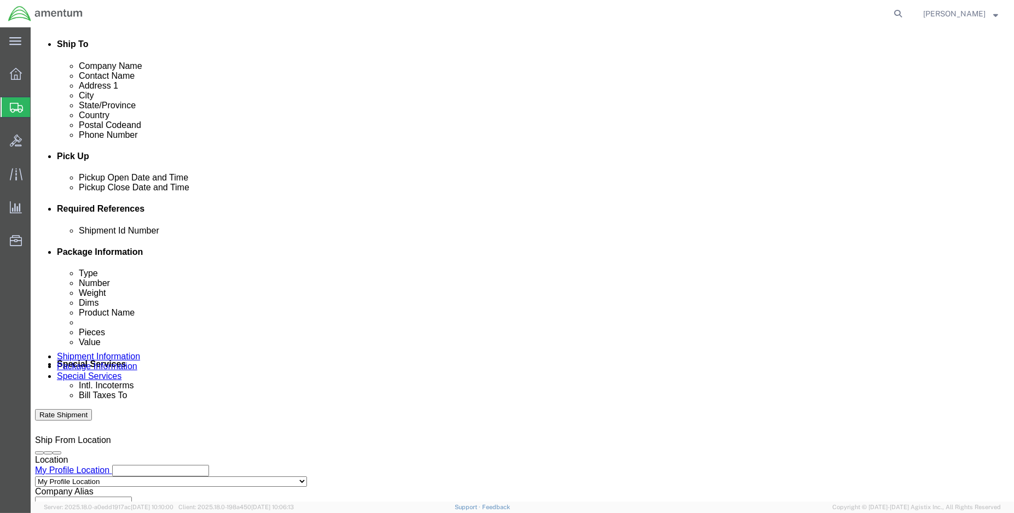
click div "[DATE] 9:00 AM"
type input "1:00 PM"
click button "Apply"
click div "[DATE] 2:00 PM"
type input "15:00 PM"
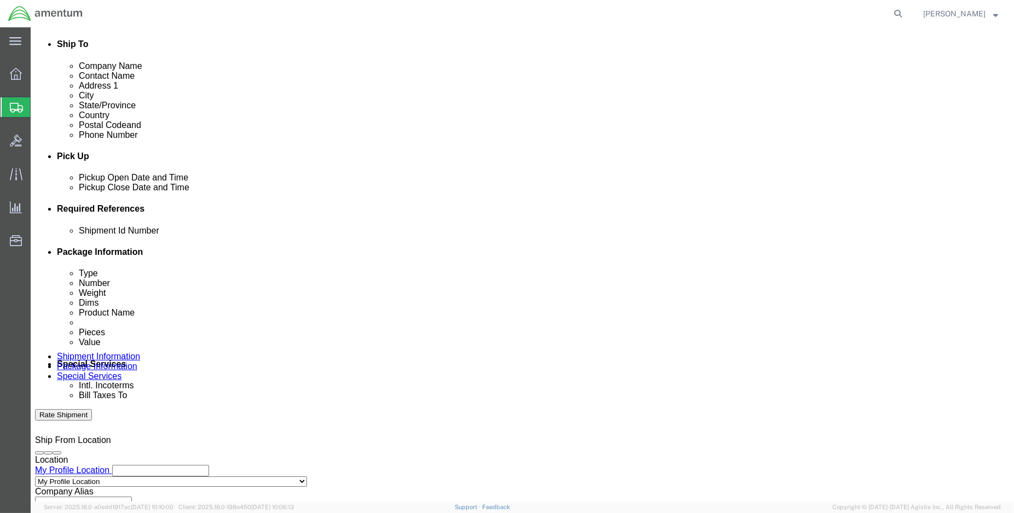
click button "Apply"
click div "Add reference"
click button "Add reference"
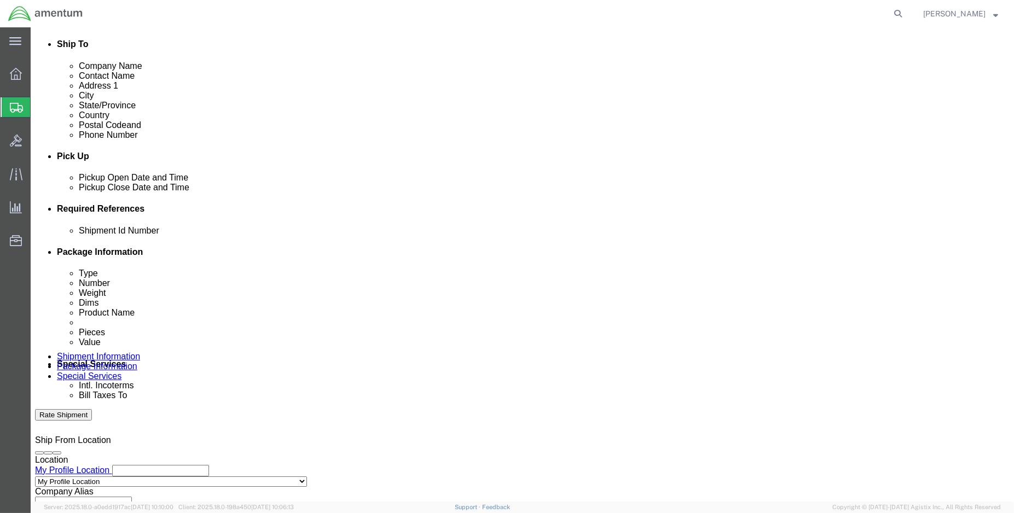
click input "text"
type input "ENO shipment;"
select select "DEPT"
type input "ENO shipment:"
type input "CBP"
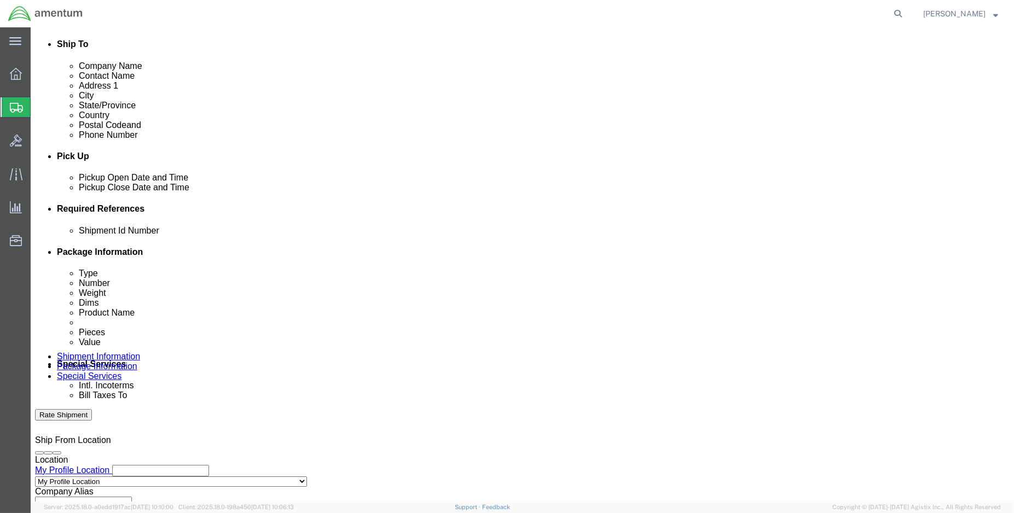
select select "CUSTREF"
type input "EMI Usage: 329036"
select select "PROJNUM"
paste input "6118.03.03.2219.000.ENO.0000"
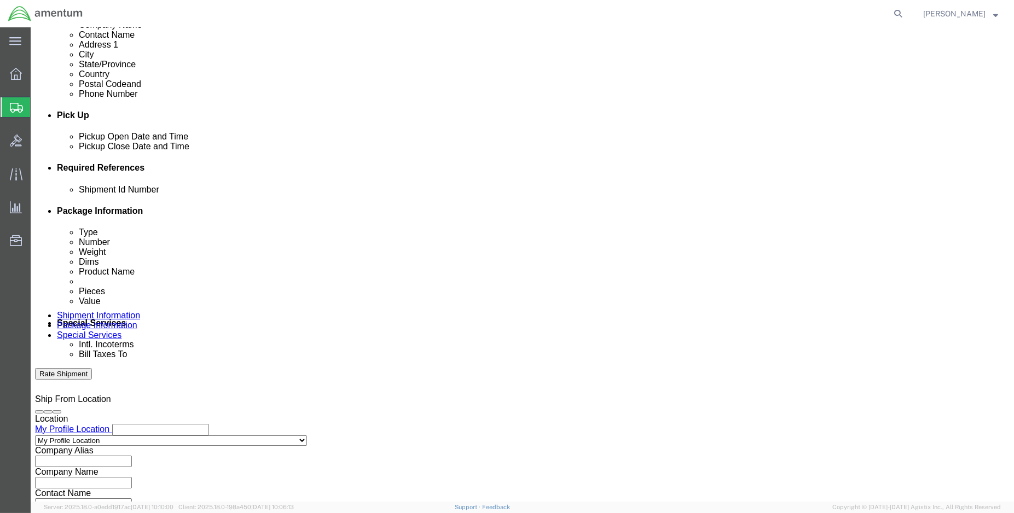
scroll to position [485, 0]
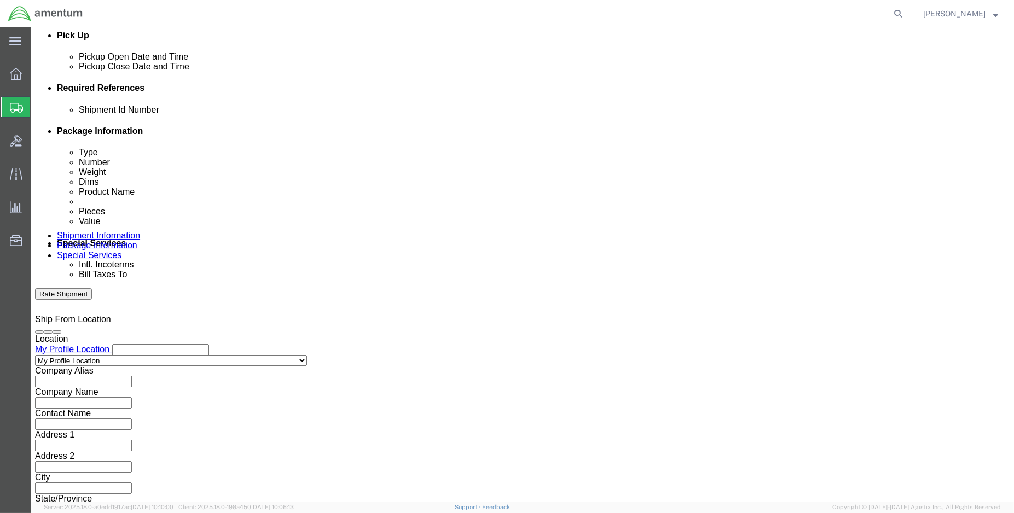
type input "6118.03.03.2219.000.ENO.0000"
click input "ENO shipment:"
type input "ENO shipment: 96192"
drag, startPoint x: 731, startPoint y: 426, endPoint x: 721, endPoint y: 419, distance: 13.4
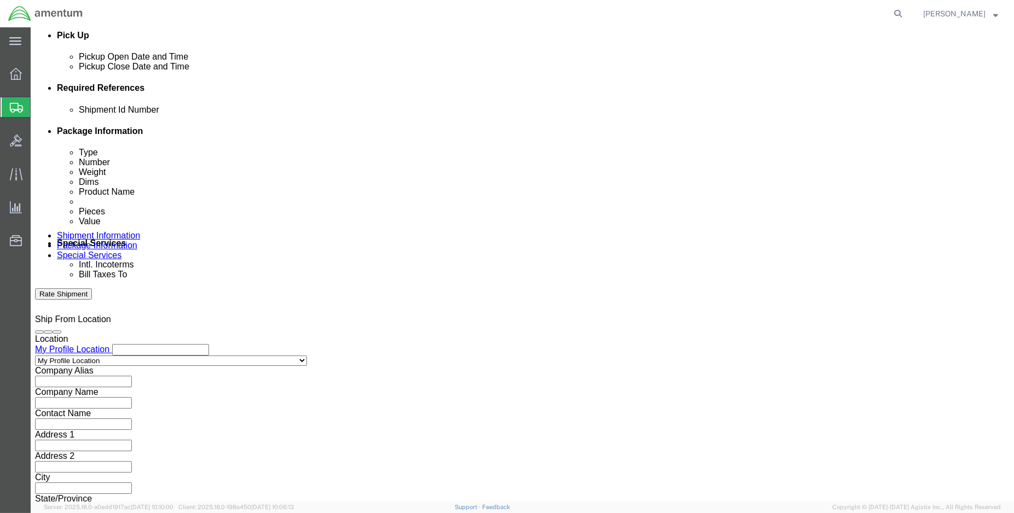
click button "Continue"
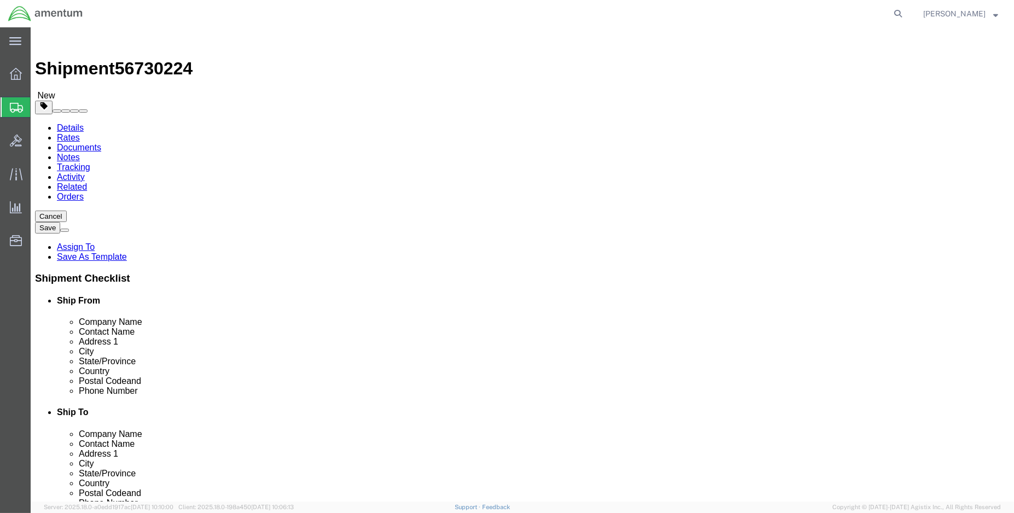
click select "Select BCK Boxes Bale(s) Basket(s) Bolt(s) Bottle(s) Buckets Bulk Bundle(s) Can…"
select select "SBX"
click select "Select BCK Boxes Bale(s) Basket(s) Bolt(s) Bottle(s) Buckets Bulk Bundle(s) Can…"
type input "12.25"
type input "11.00"
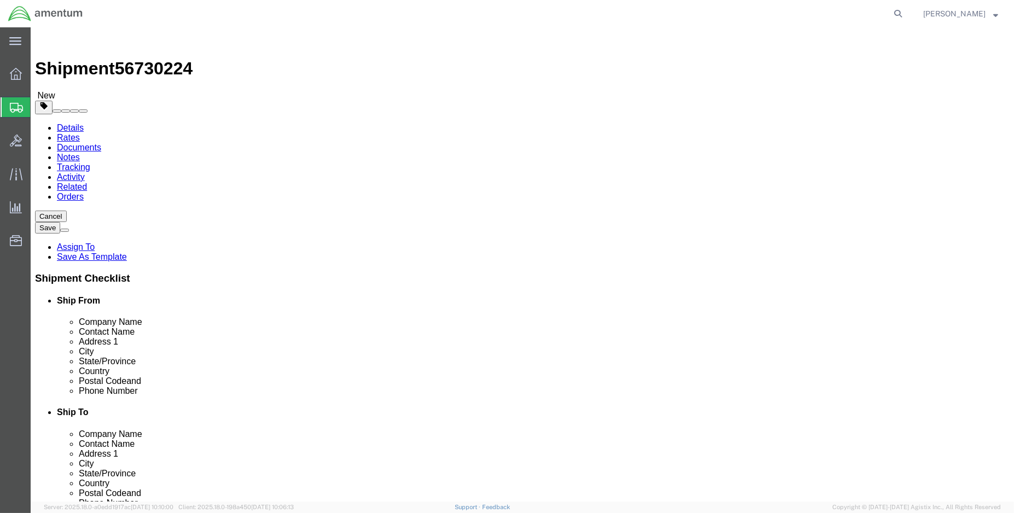
type input "1.50"
drag, startPoint x: 161, startPoint y: 253, endPoint x: 142, endPoint y: 255, distance: 19.2
click input "0.00"
type input "1.00"
click link "Add Content"
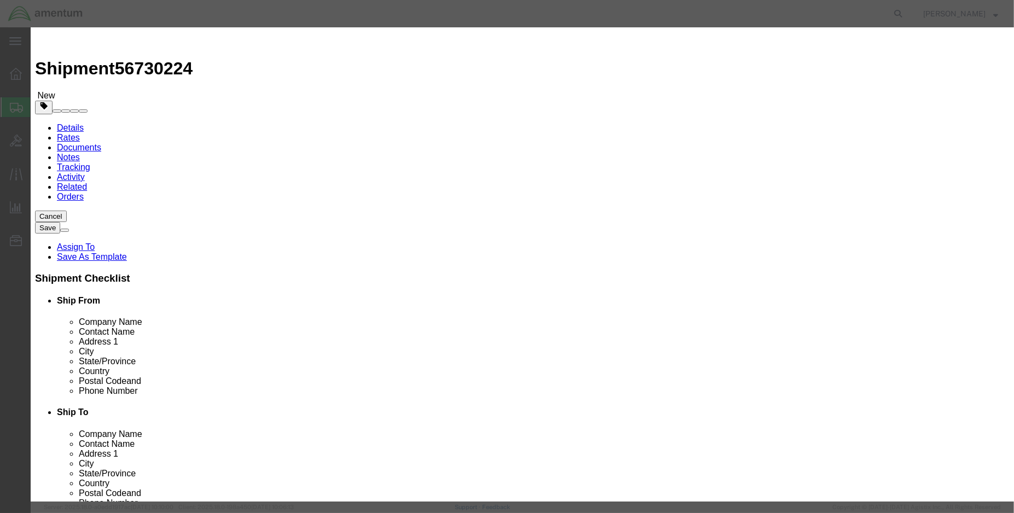
click input "text"
type input "AN742-4"
click td "Model:"
select select
checkbox input "false"
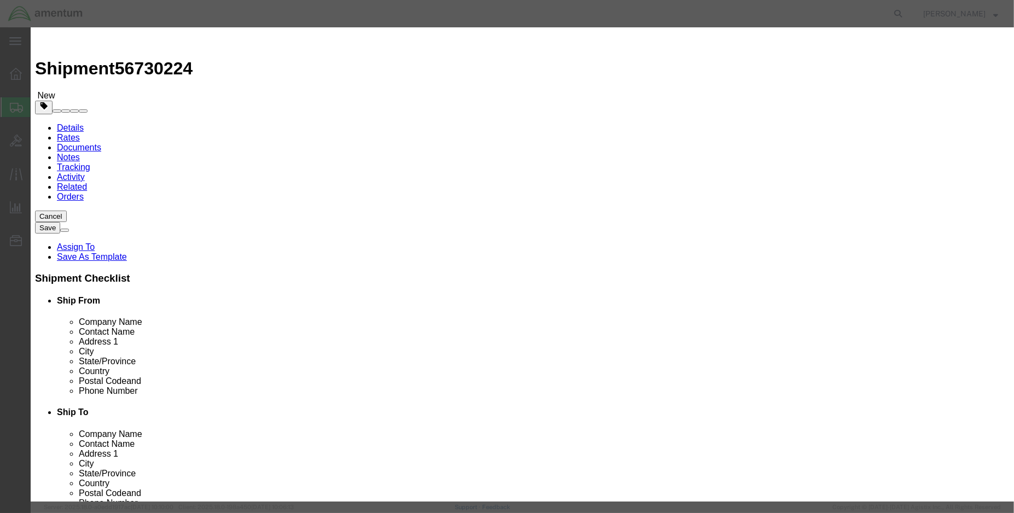
type input "CLAMP,LOOP"
type input "AN742-4"
type input "CLAMP,LOOP (PN: AN742-4)"
type input "2.00"
type input "100.00"
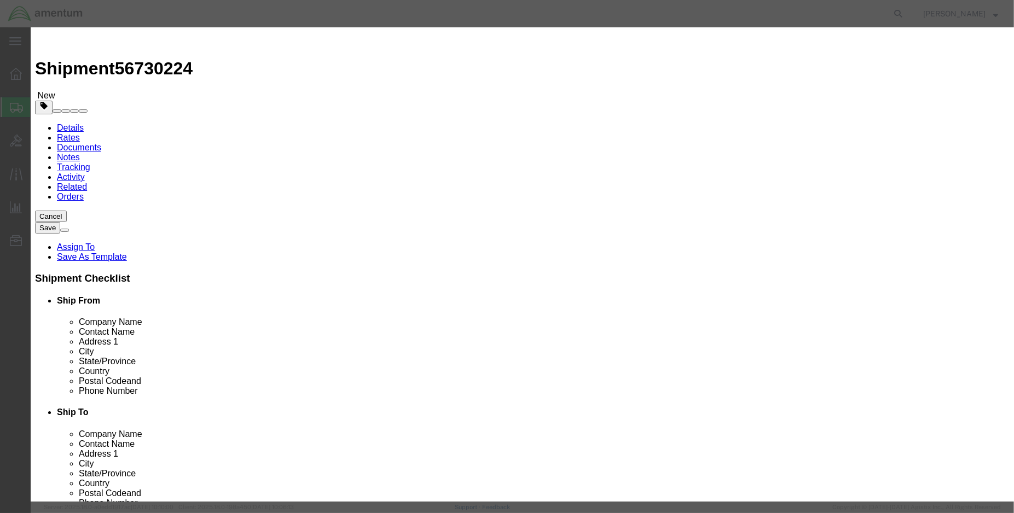
click button "Save & Close"
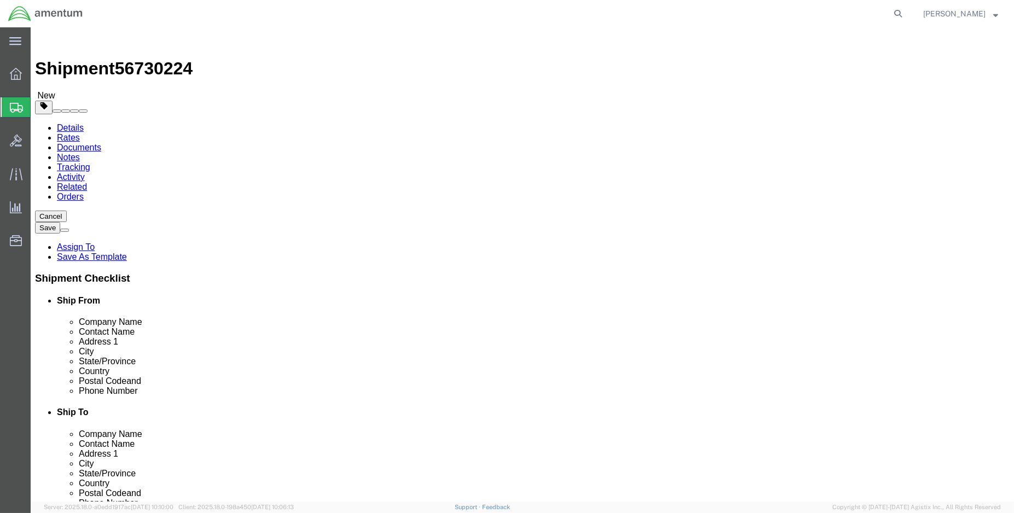
click button "Rate Shipment"
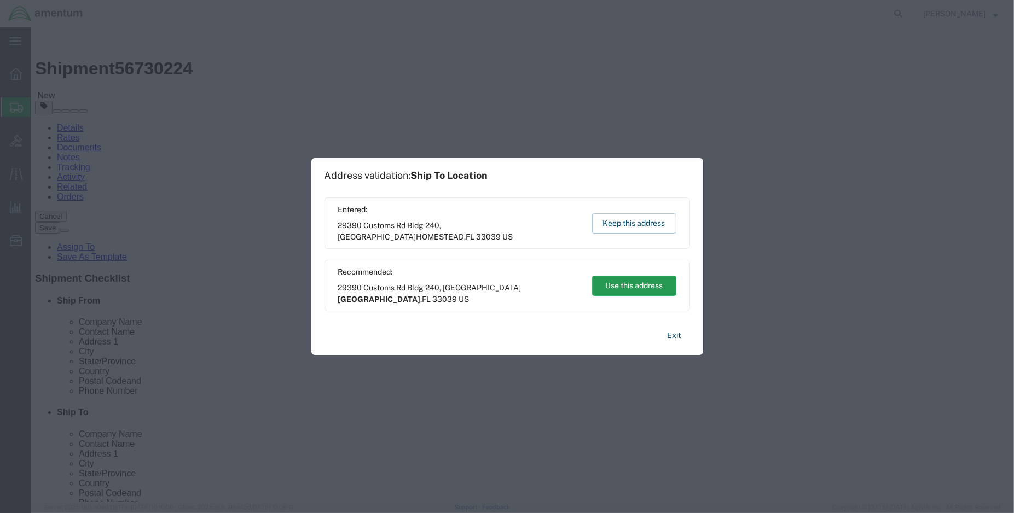
click at [613, 287] on button "Use this address" at bounding box center [634, 286] width 84 height 20
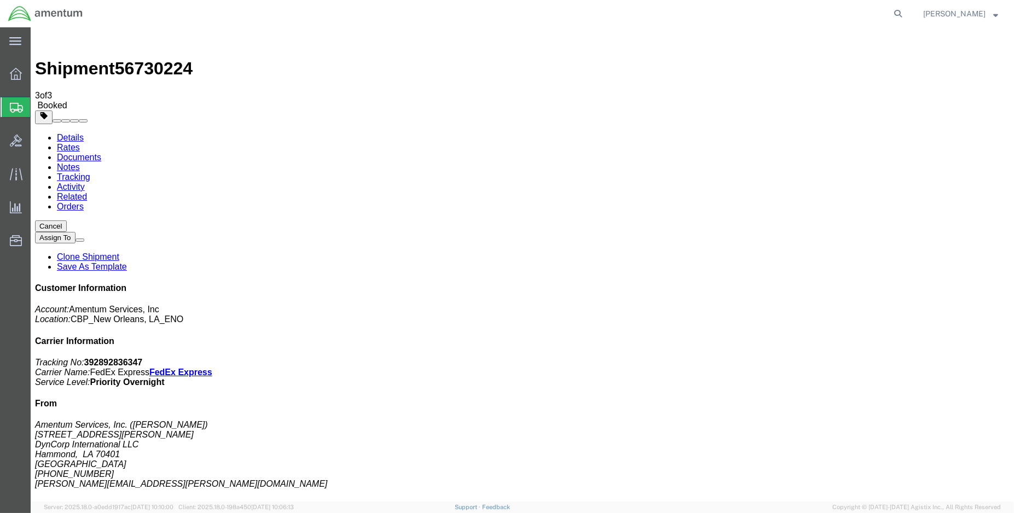
click at [66, 133] on link "Details" at bounding box center [70, 137] width 27 height 9
click link "Schedule pickup request"
drag, startPoint x: 907, startPoint y: 166, endPoint x: 826, endPoint y: 141, distance: 85.3
click p "Tracking No: 392892836347 Carrier Name: FedEx Express FedEx Express Service Lev…"
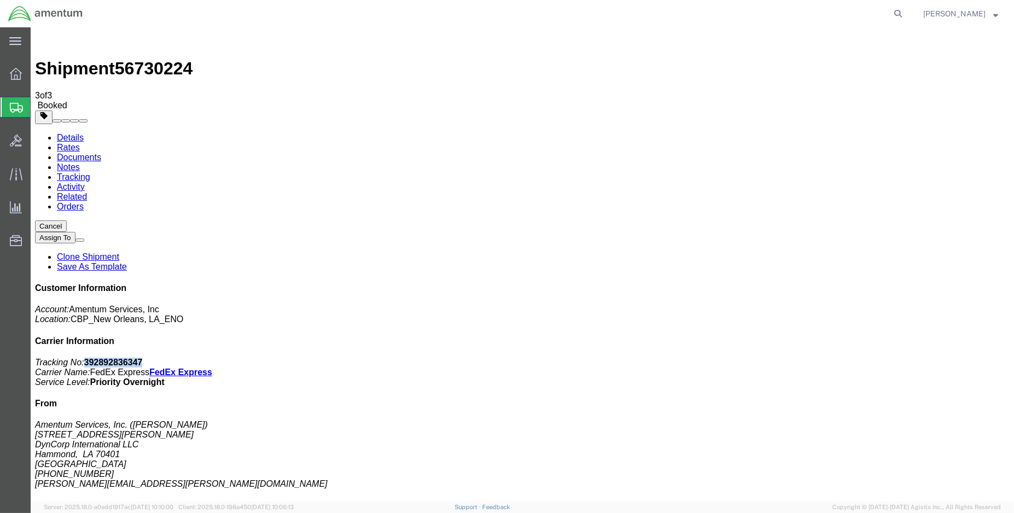
copy b "392892836347"
click at [15, 16] on img at bounding box center [45, 13] width 75 height 16
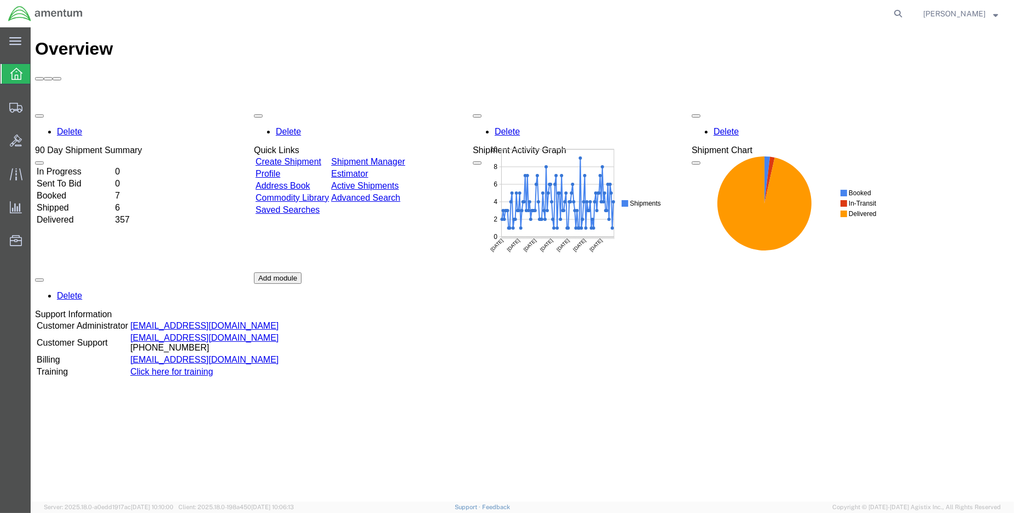
click at [80, 190] on td "Booked" at bounding box center [74, 195] width 77 height 11
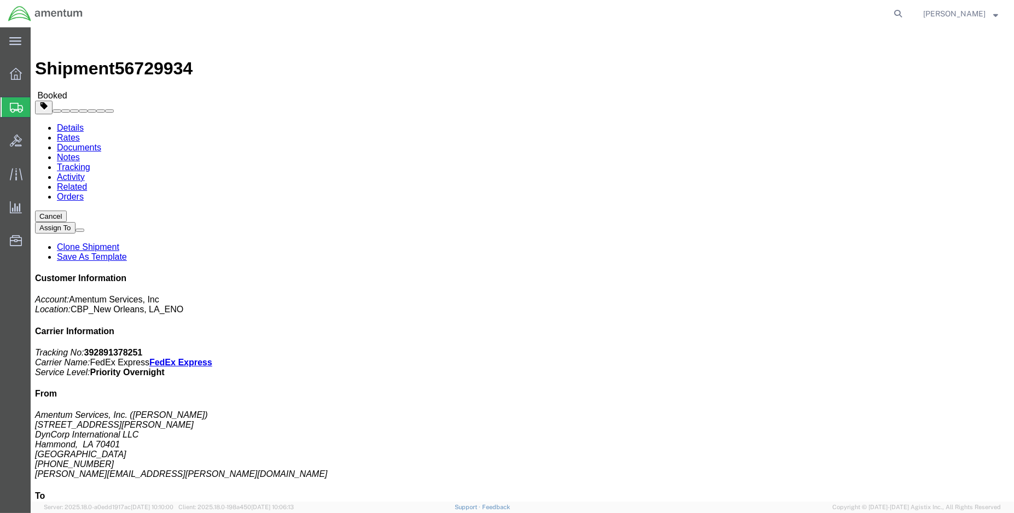
click at [24, 12] on img at bounding box center [45, 13] width 75 height 16
